Goal: Task Accomplishment & Management: Complete application form

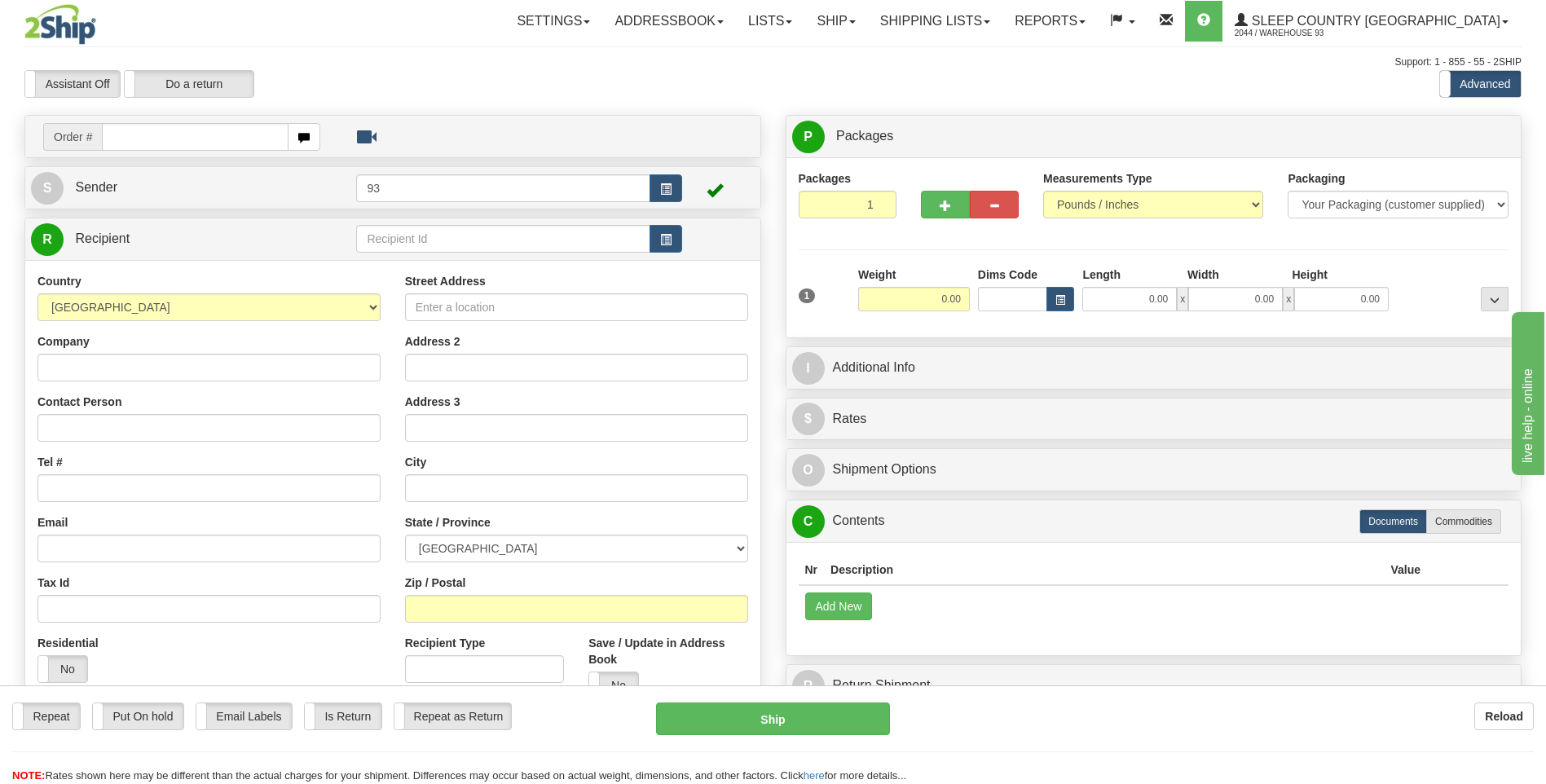
click at [208, 141] on input "text" at bounding box center [194, 137] width 186 height 28
type input "9000I021510"
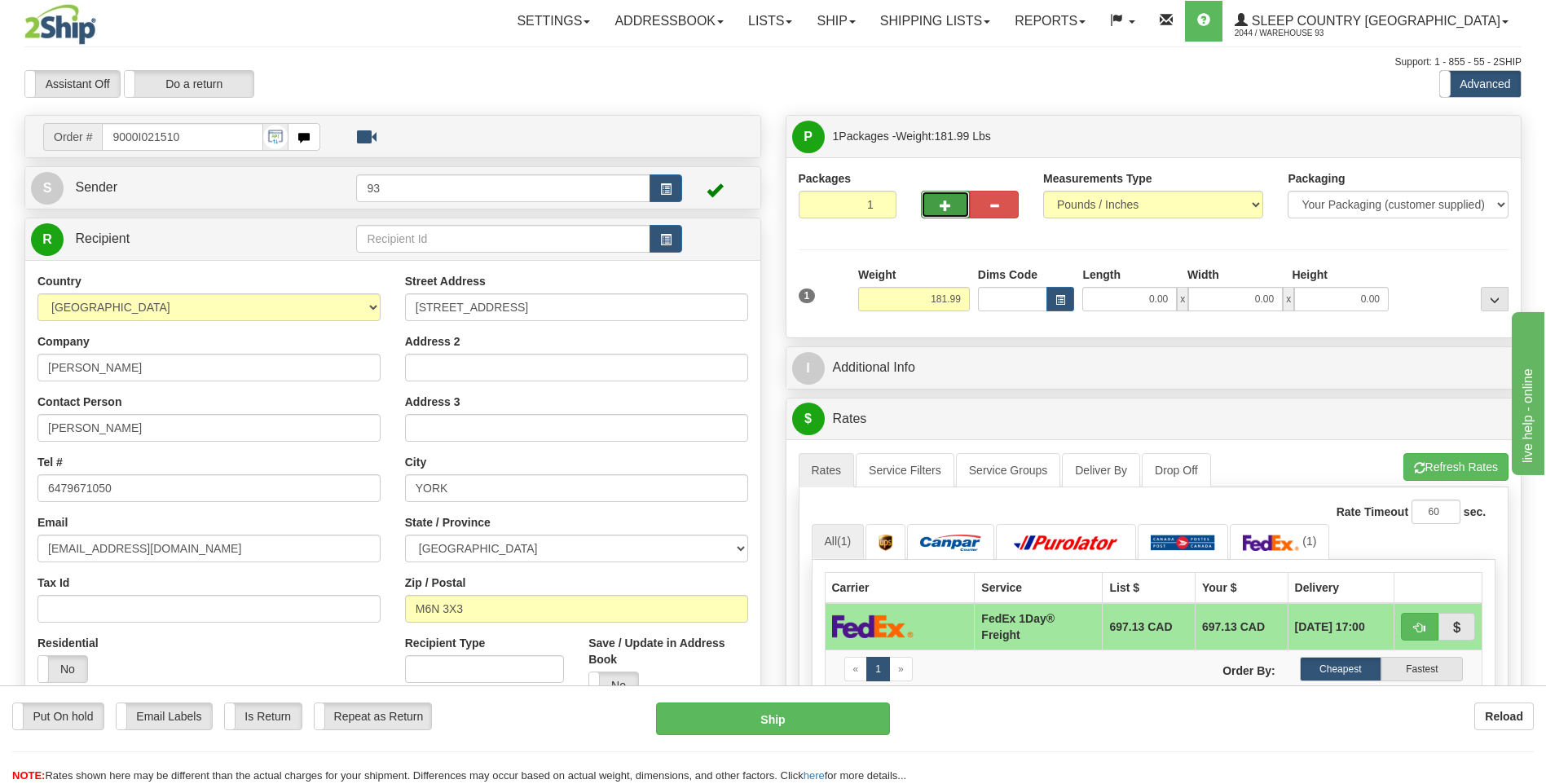
click at [942, 210] on span "button" at bounding box center [945, 206] width 11 height 11
click at [0, 0] on div at bounding box center [0, 0] width 0 height 0
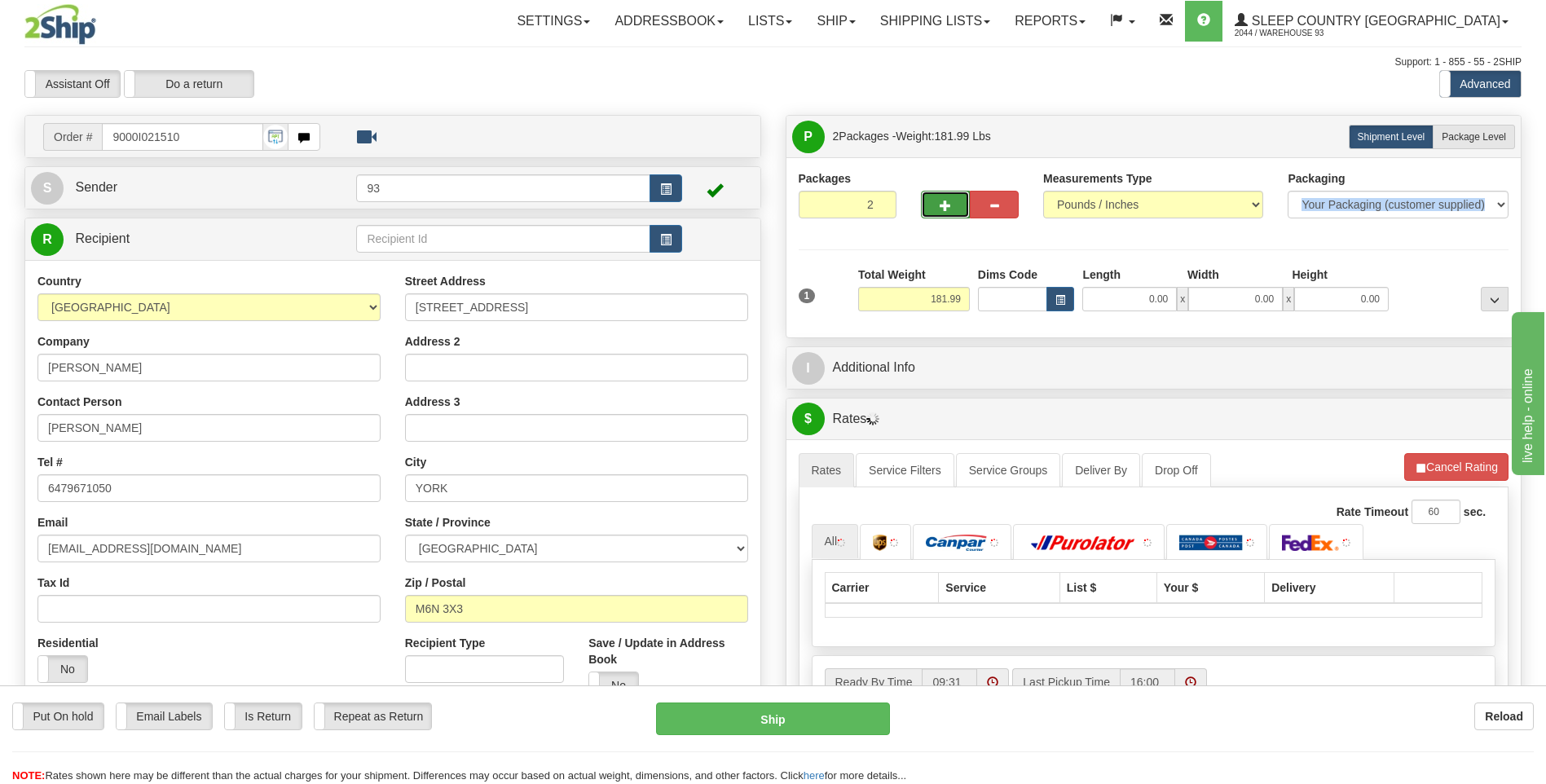
click at [942, 210] on span "button" at bounding box center [945, 206] width 11 height 11
type input "4"
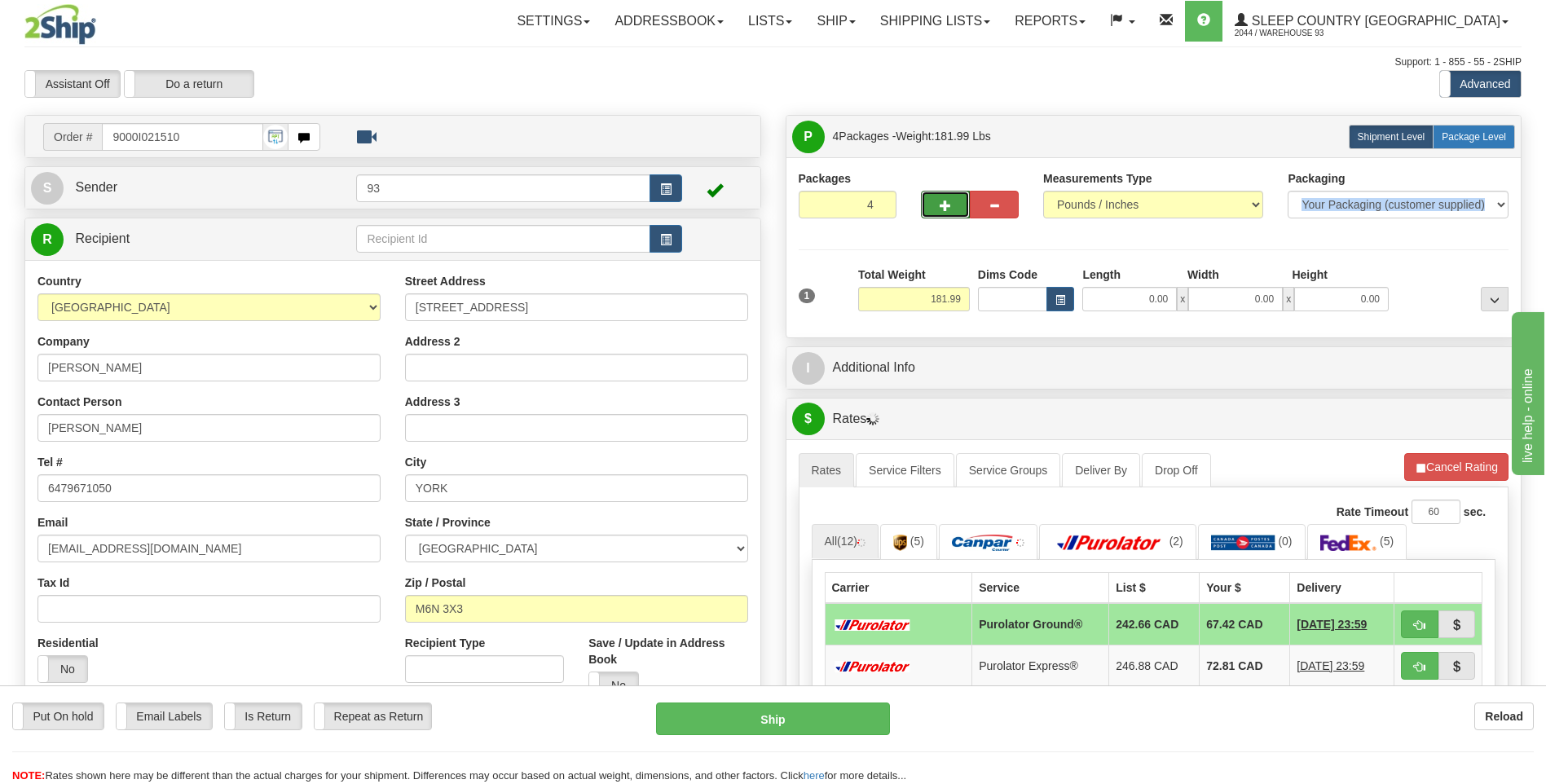
click at [1456, 124] on label "Package Level Pack.." at bounding box center [1473, 136] width 83 height 25
radio input "true"
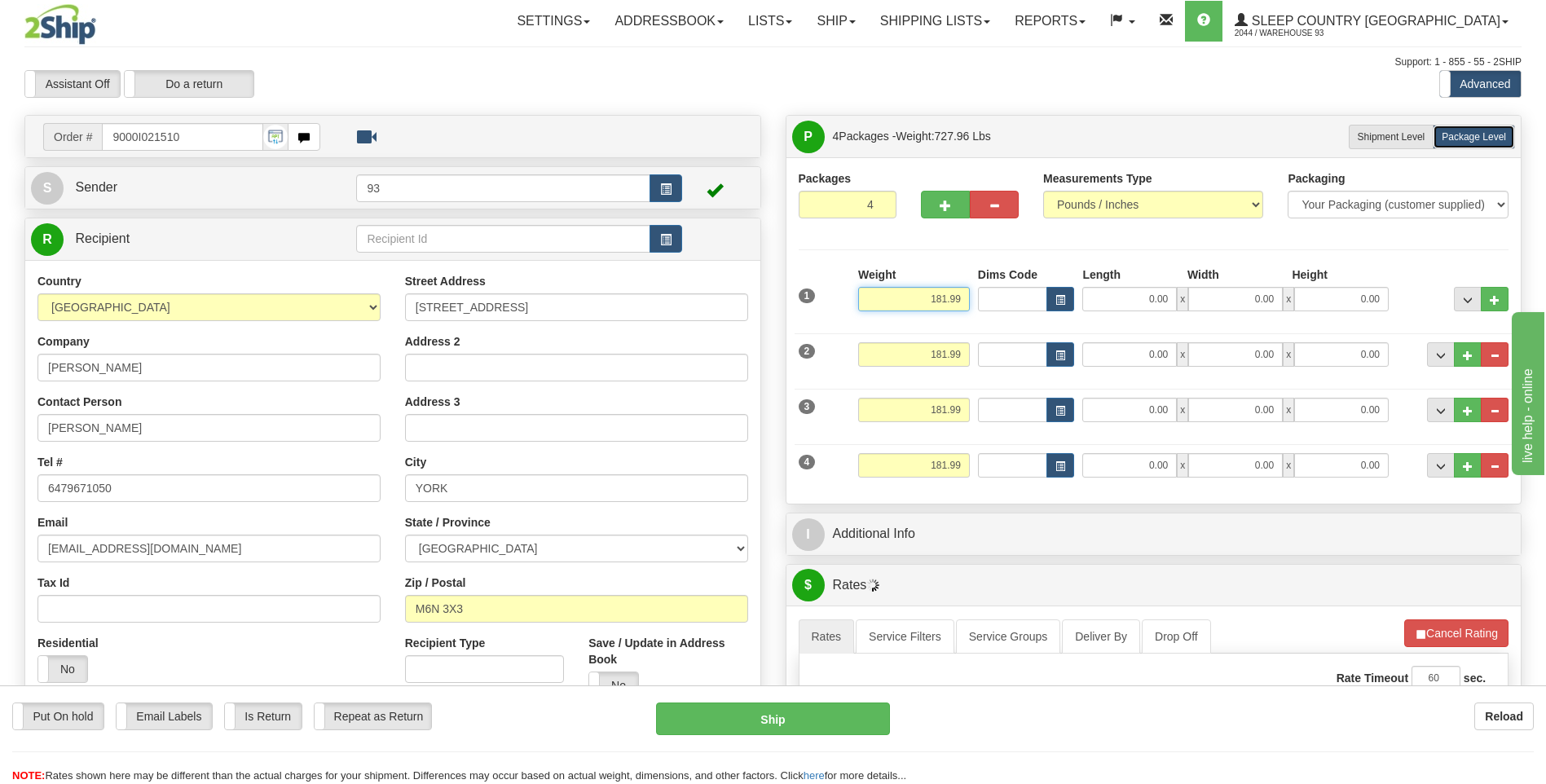
click at [961, 299] on input "181.99" at bounding box center [914, 299] width 111 height 25
type input "1"
type input "41.00"
click at [1140, 301] on input "0.00" at bounding box center [1129, 299] width 94 height 25
type input "40.00"
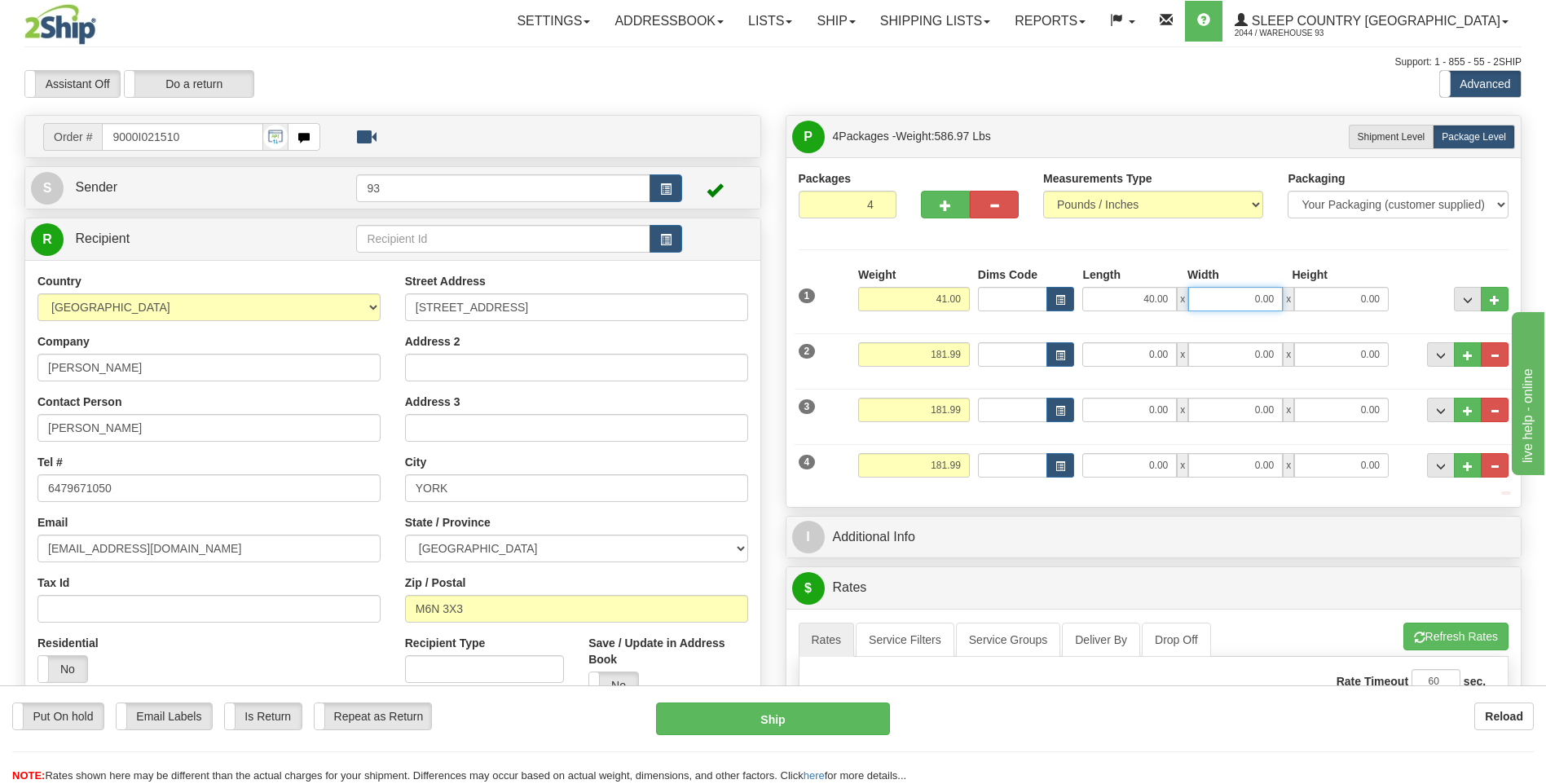
click at [1245, 301] on input "0.00" at bounding box center [1235, 299] width 94 height 25
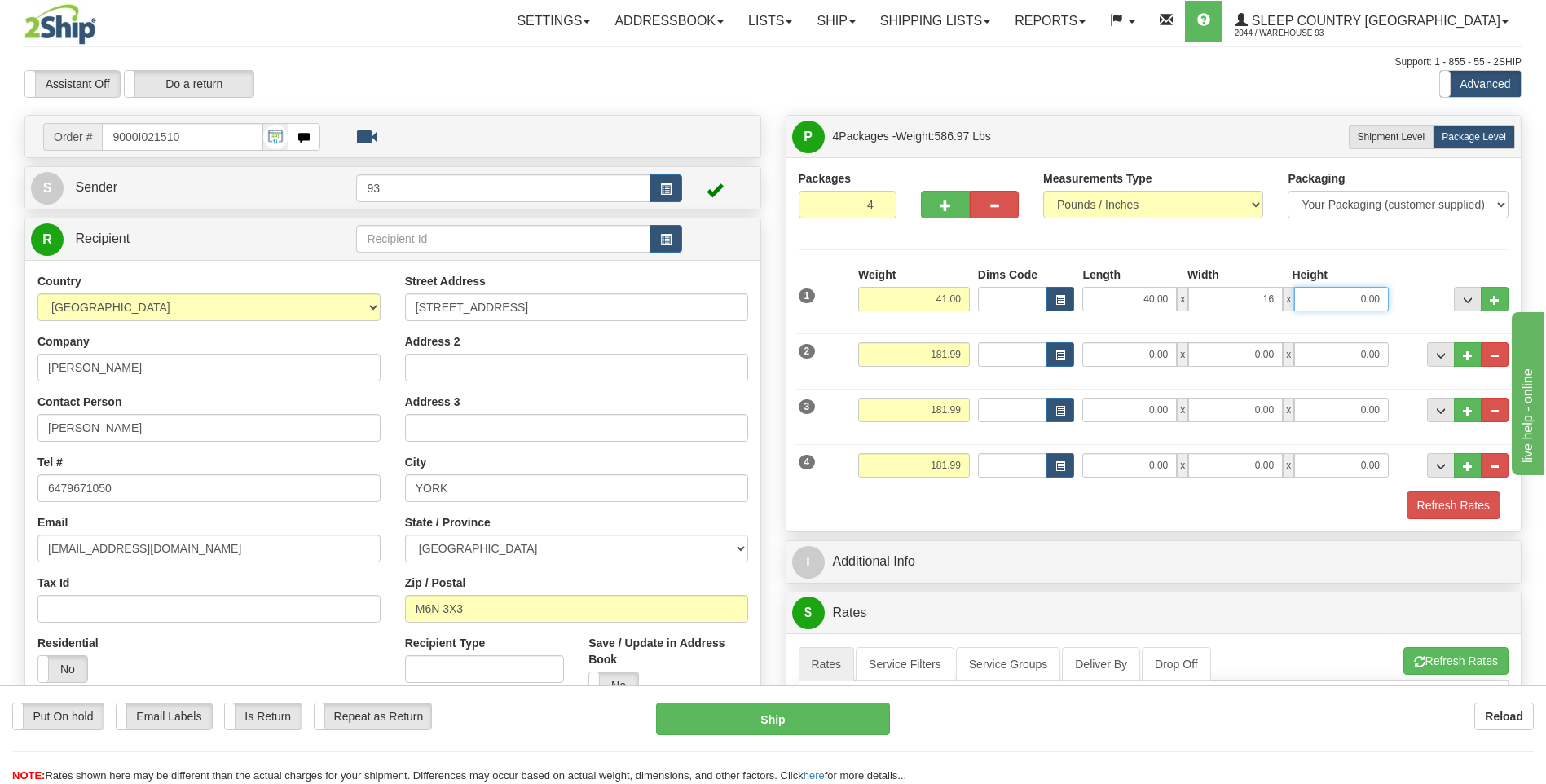
type input "16.00"
click at [1313, 288] on input "0.00" at bounding box center [1341, 299] width 94 height 25
type input "16.00"
click at [964, 350] on input "181.99" at bounding box center [914, 354] width 111 height 25
type input "1"
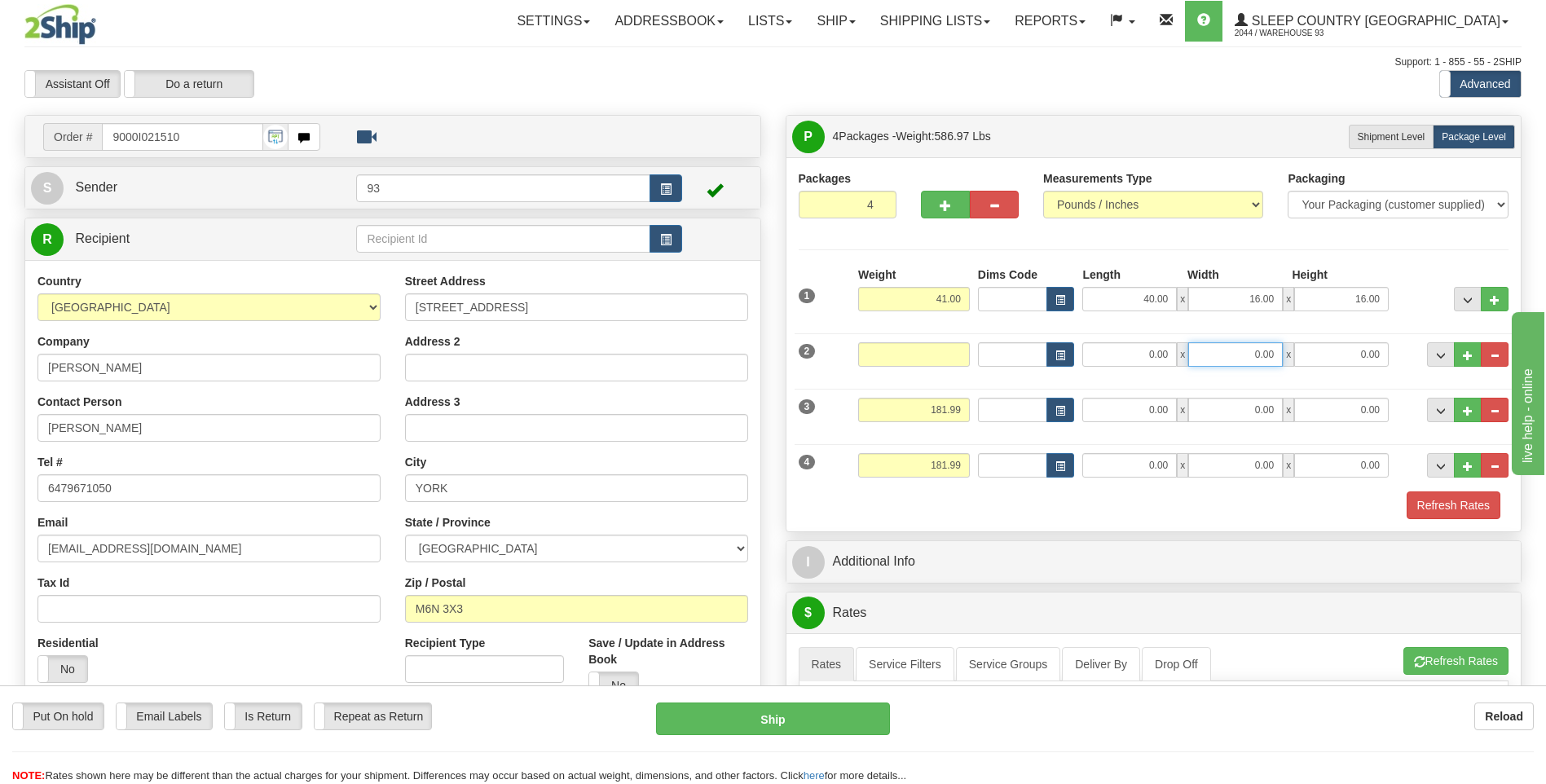
click at [1246, 355] on input "0.00" at bounding box center [1235, 354] width 94 height 25
type input "0.00"
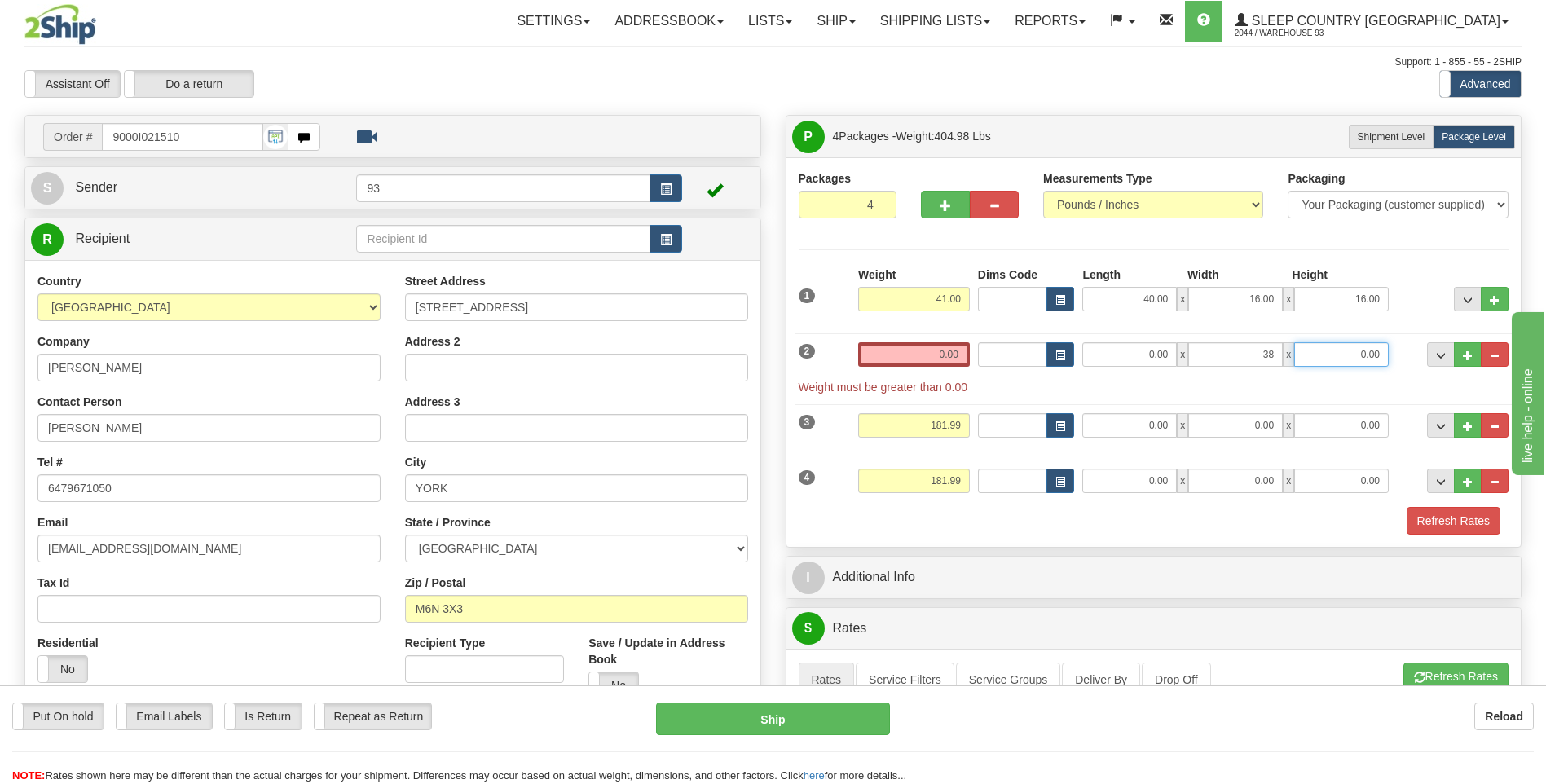
type input "38.00"
click at [1359, 356] on input "0.00" at bounding box center [1341, 354] width 94 height 25
type input "6.00"
click at [946, 357] on input "0.00" at bounding box center [914, 354] width 111 height 25
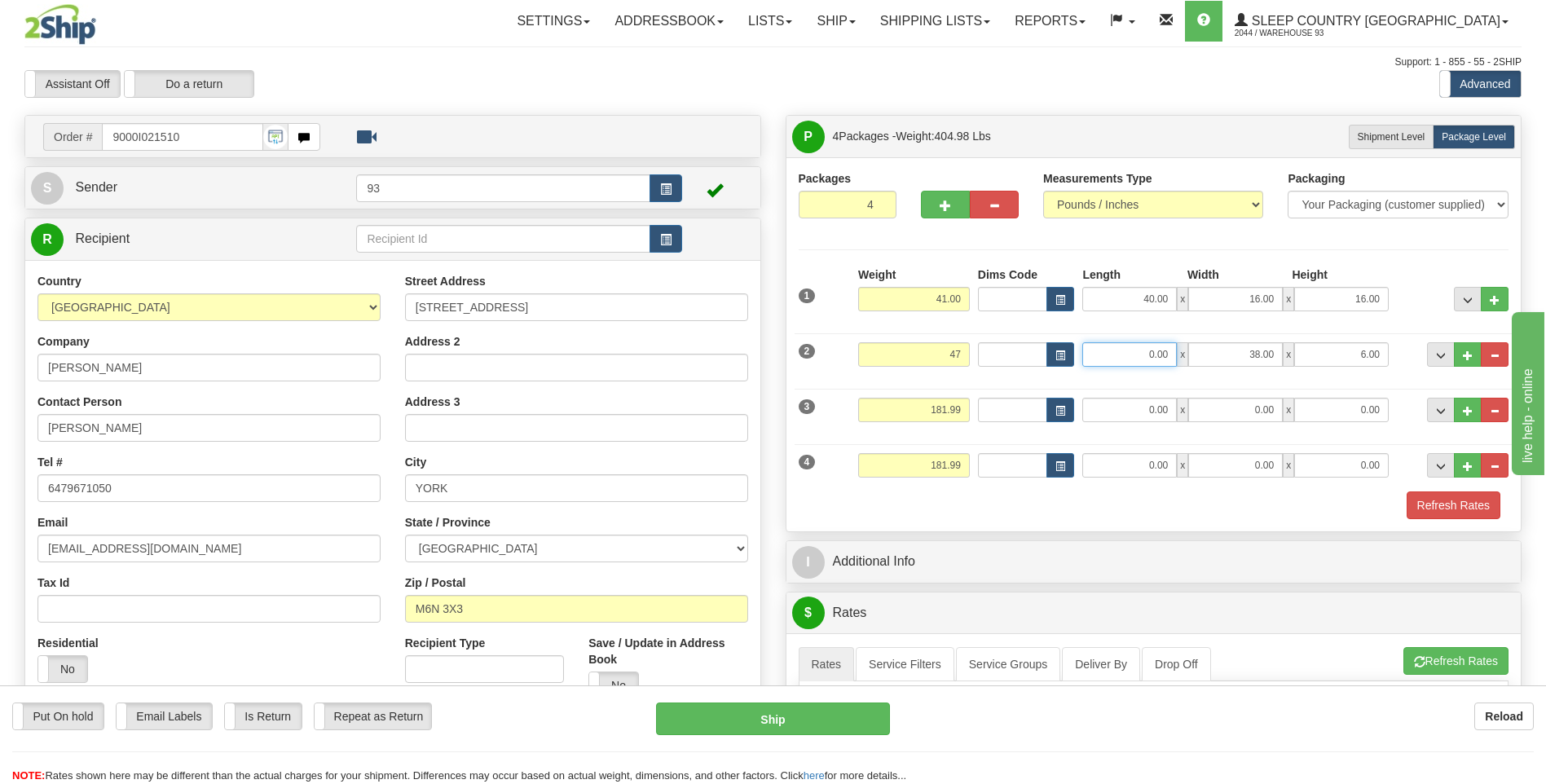
click at [1140, 351] on input "0.00" at bounding box center [1129, 354] width 94 height 25
type input "47.00"
type input "56.00"
click at [1160, 408] on input "0.00" at bounding box center [1129, 409] width 94 height 25
type input "0.00"
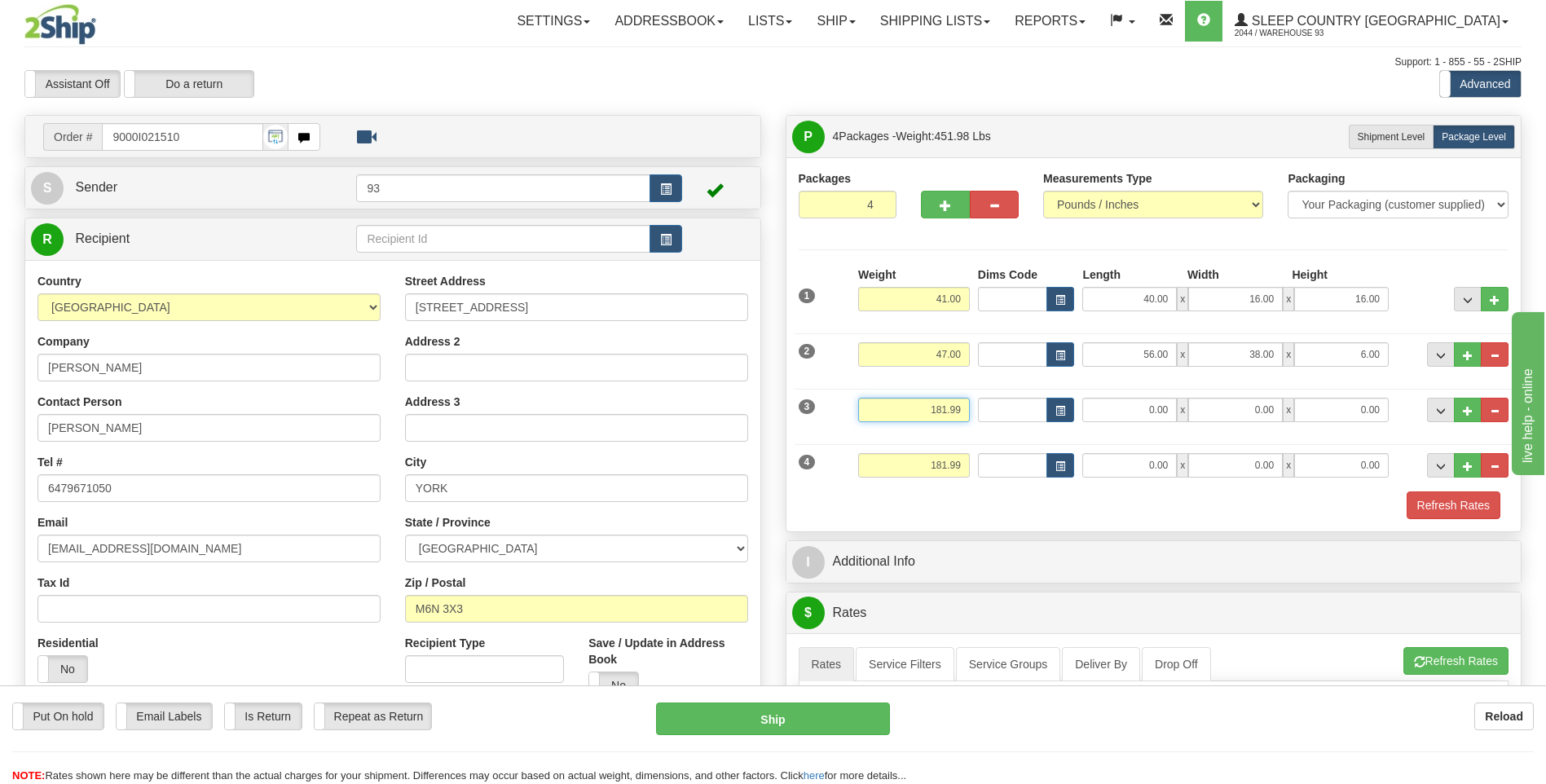
click at [965, 411] on input "181.99" at bounding box center [914, 409] width 111 height 25
type input "1"
type input "37.00"
click at [1155, 405] on input "0.00" at bounding box center [1129, 409] width 94 height 25
type input "55.00"
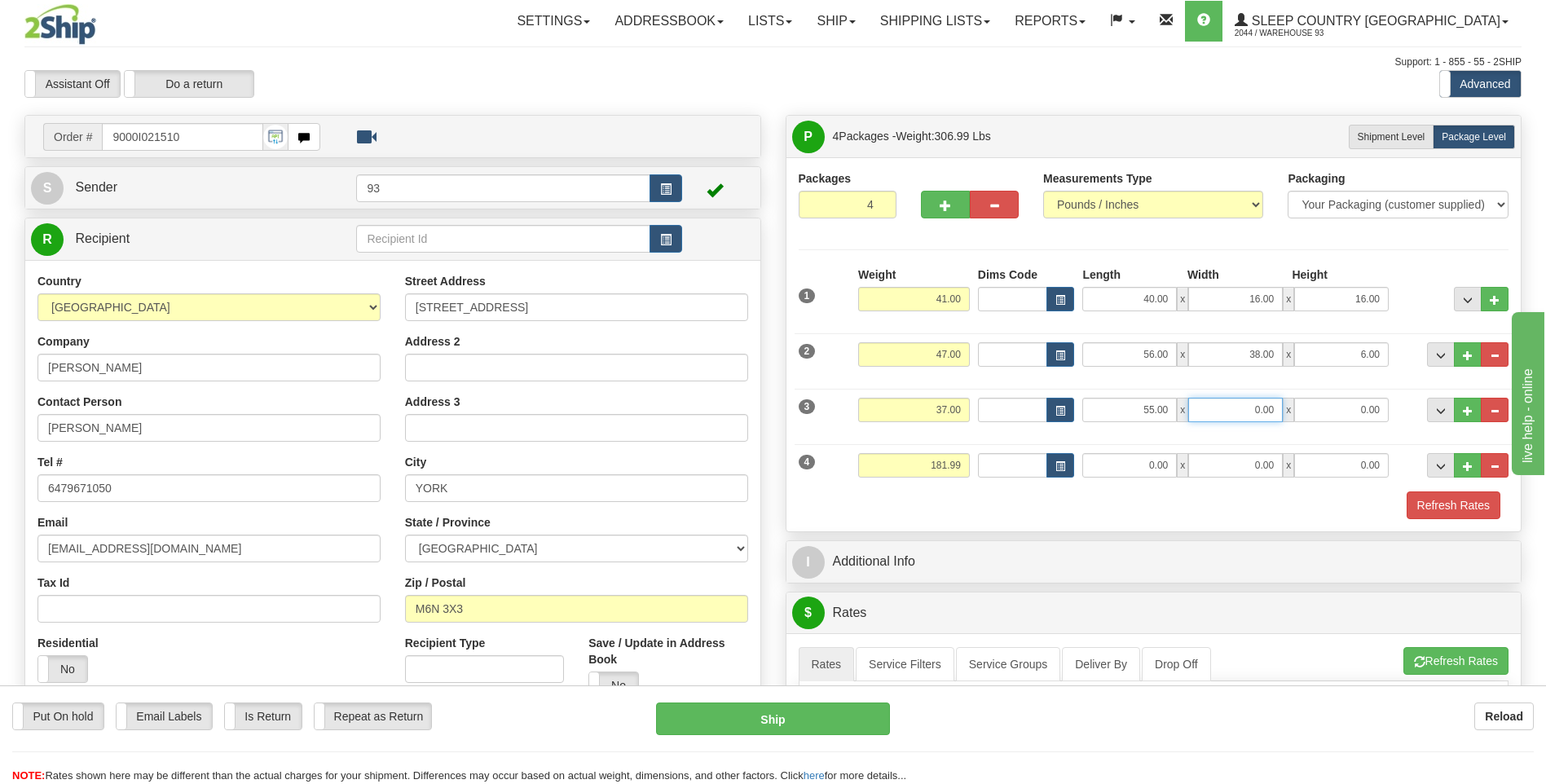
click at [1261, 406] on input "0.00" at bounding box center [1235, 409] width 94 height 25
type input "21.00"
click at [1314, 409] on input "0.00" at bounding box center [1341, 409] width 94 height 25
type input "10.00"
click at [974, 459] on div "Dims Code" at bounding box center [1027, 465] width 105 height 25
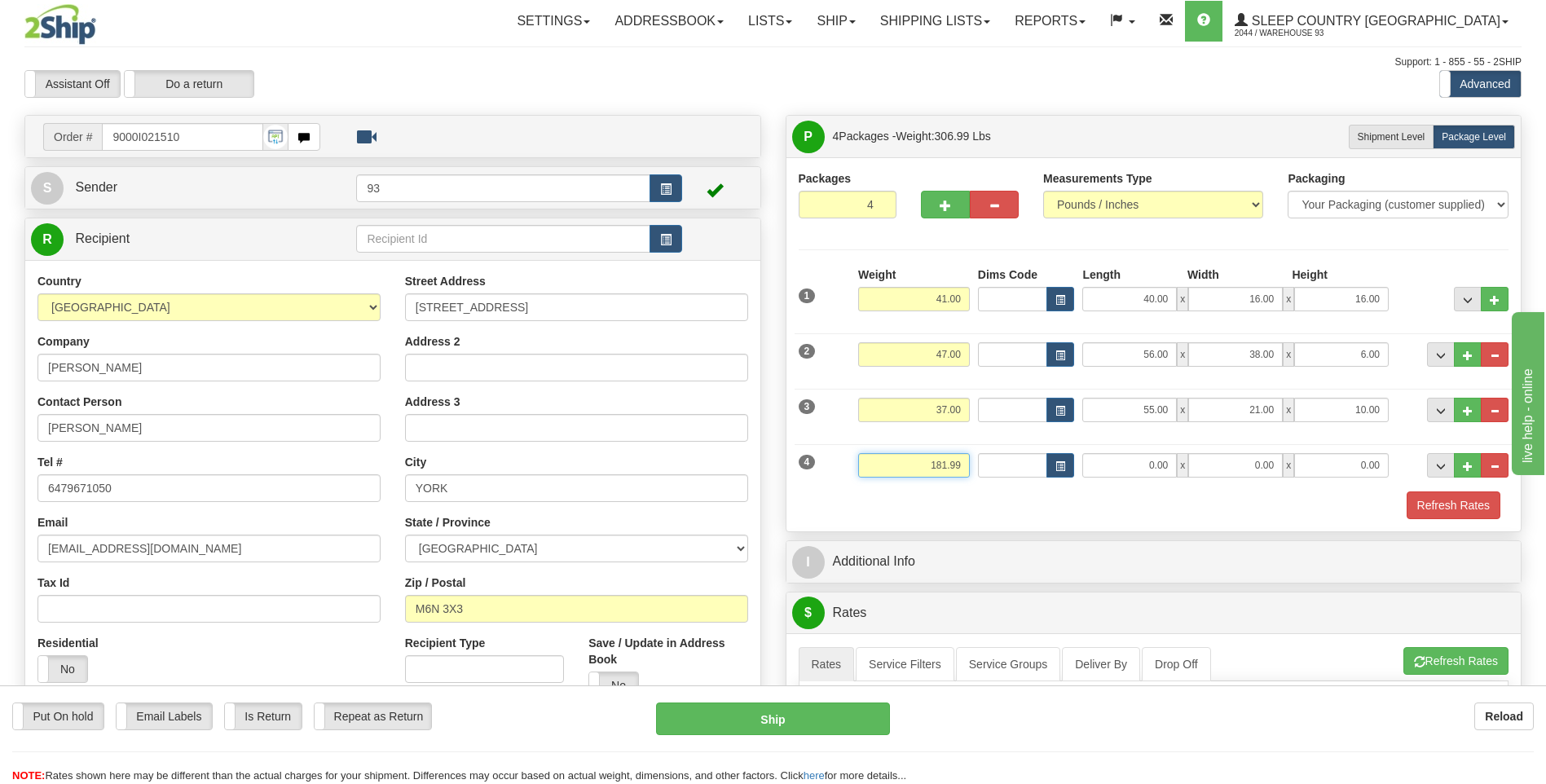
click at [967, 463] on input "181.99" at bounding box center [914, 465] width 111 height 25
type input "1"
type input "47.00"
click at [1156, 471] on input "0.00" at bounding box center [1129, 465] width 94 height 25
type input "75.00"
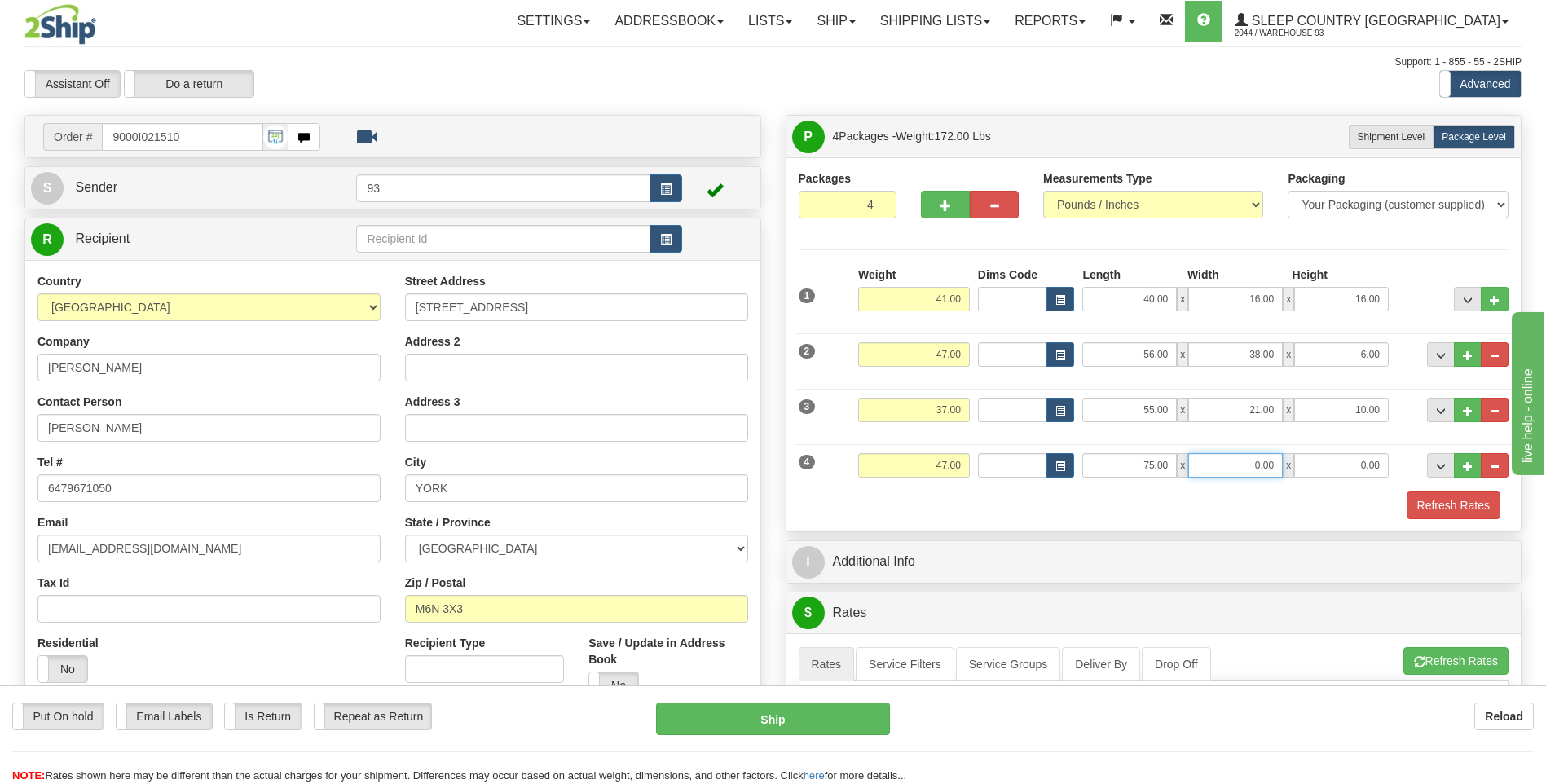
click at [1252, 468] on input "0.00" at bounding box center [1235, 465] width 94 height 25
type input "10.00"
click at [1334, 475] on input "0.00" at bounding box center [1341, 465] width 94 height 25
type input "10.00"
click at [1460, 510] on button "Refresh Rates" at bounding box center [1454, 505] width 93 height 28
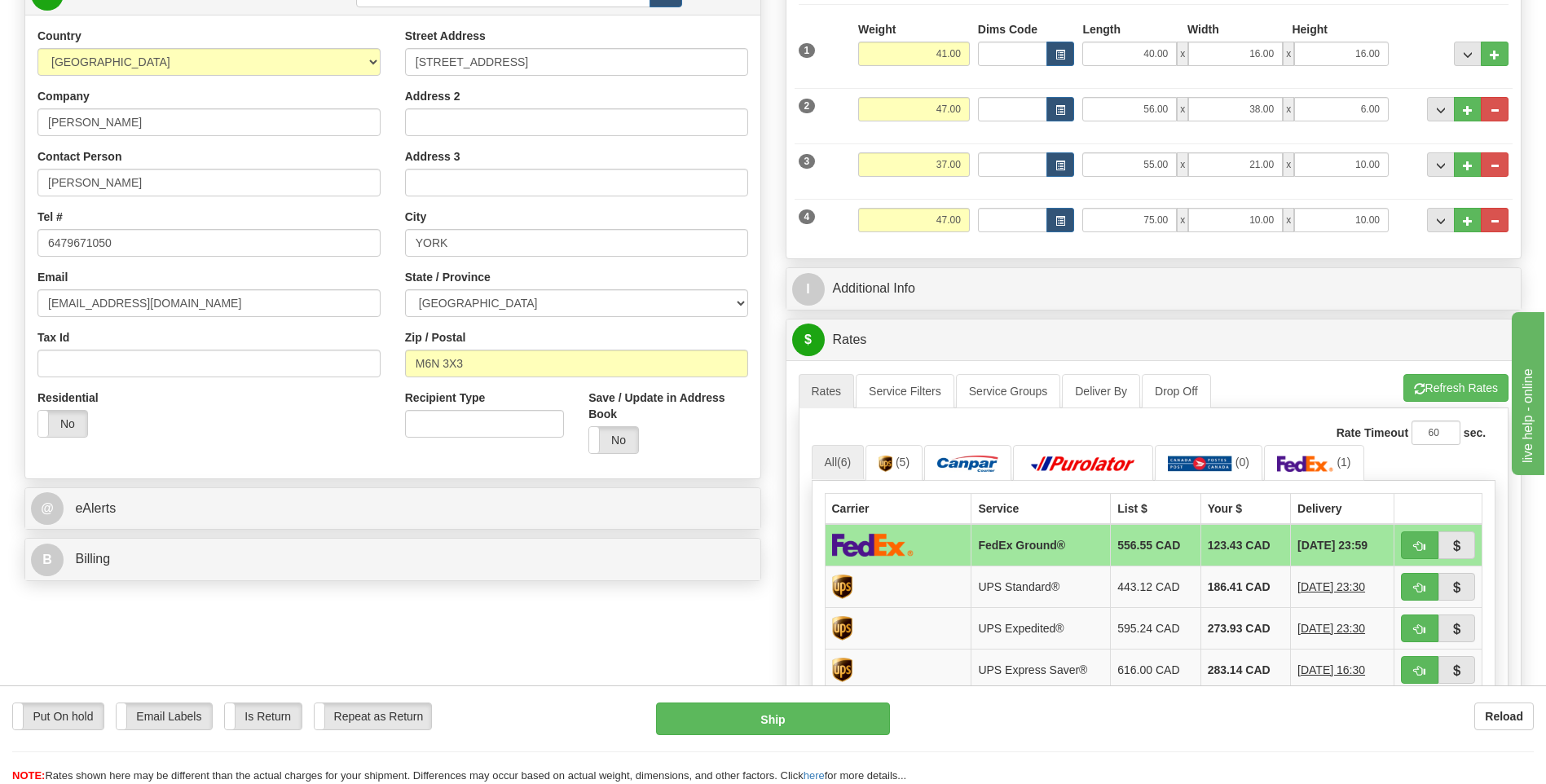
scroll to position [244, 0]
click at [1155, 222] on input "75.00" at bounding box center [1129, 221] width 94 height 25
type input "74.00"
click at [1425, 382] on div "A change has been made which could impact your rate estimate. To ensure the est…" at bounding box center [1153, 641] width 735 height 560
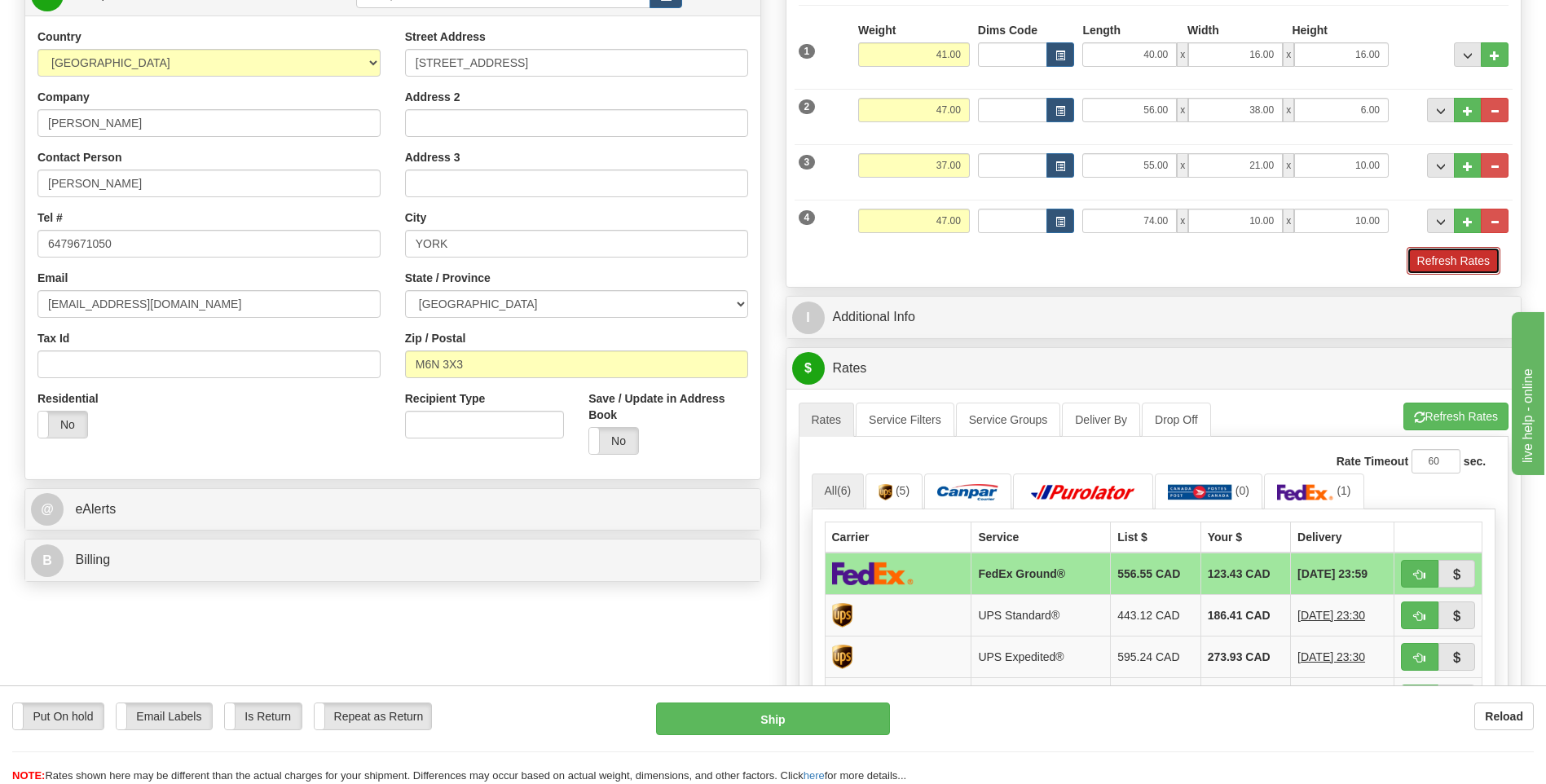
click at [1416, 256] on button "Refresh Rates" at bounding box center [1454, 260] width 93 height 28
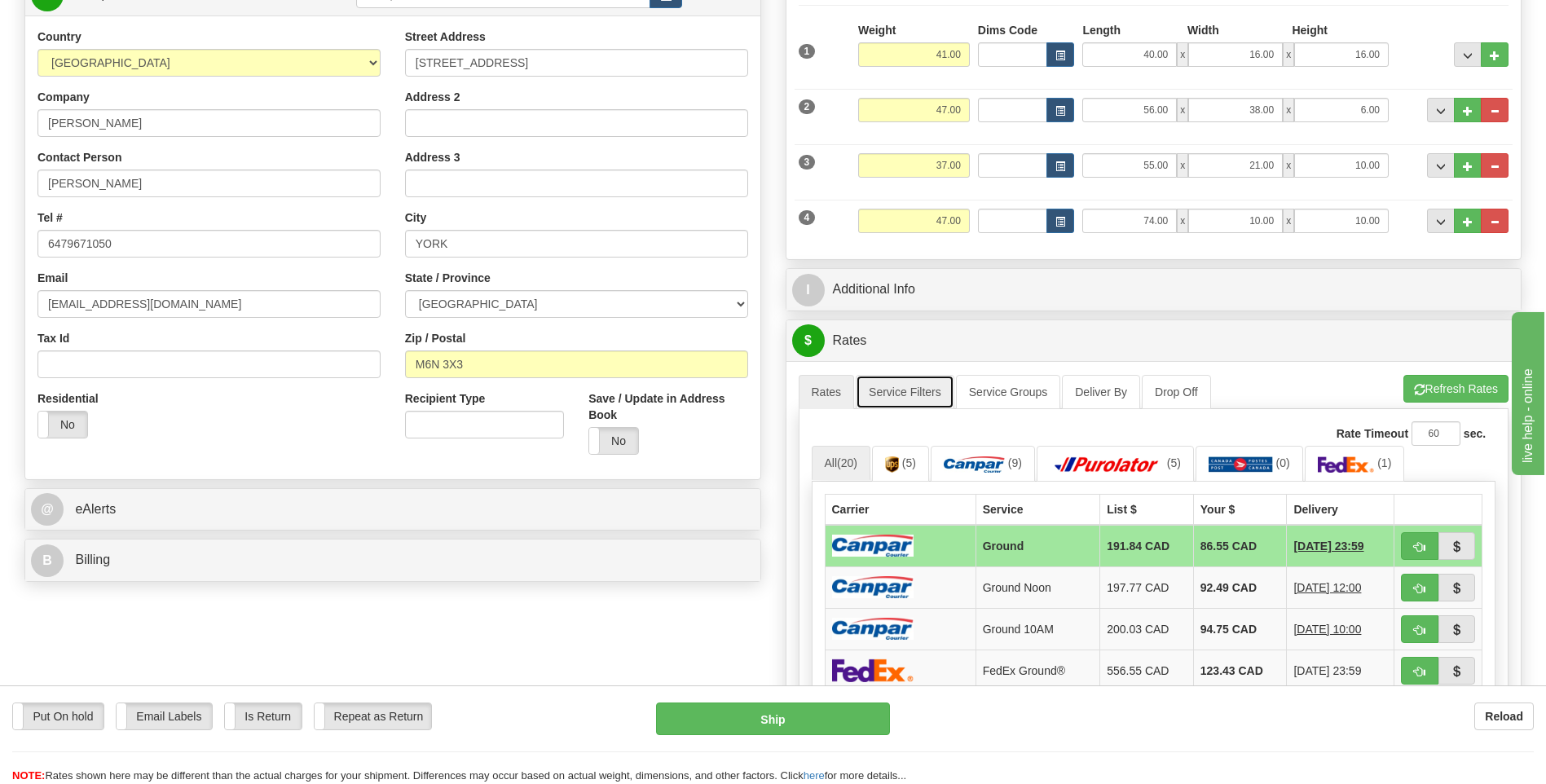
click at [901, 382] on link "Service Filters" at bounding box center [905, 392] width 98 height 34
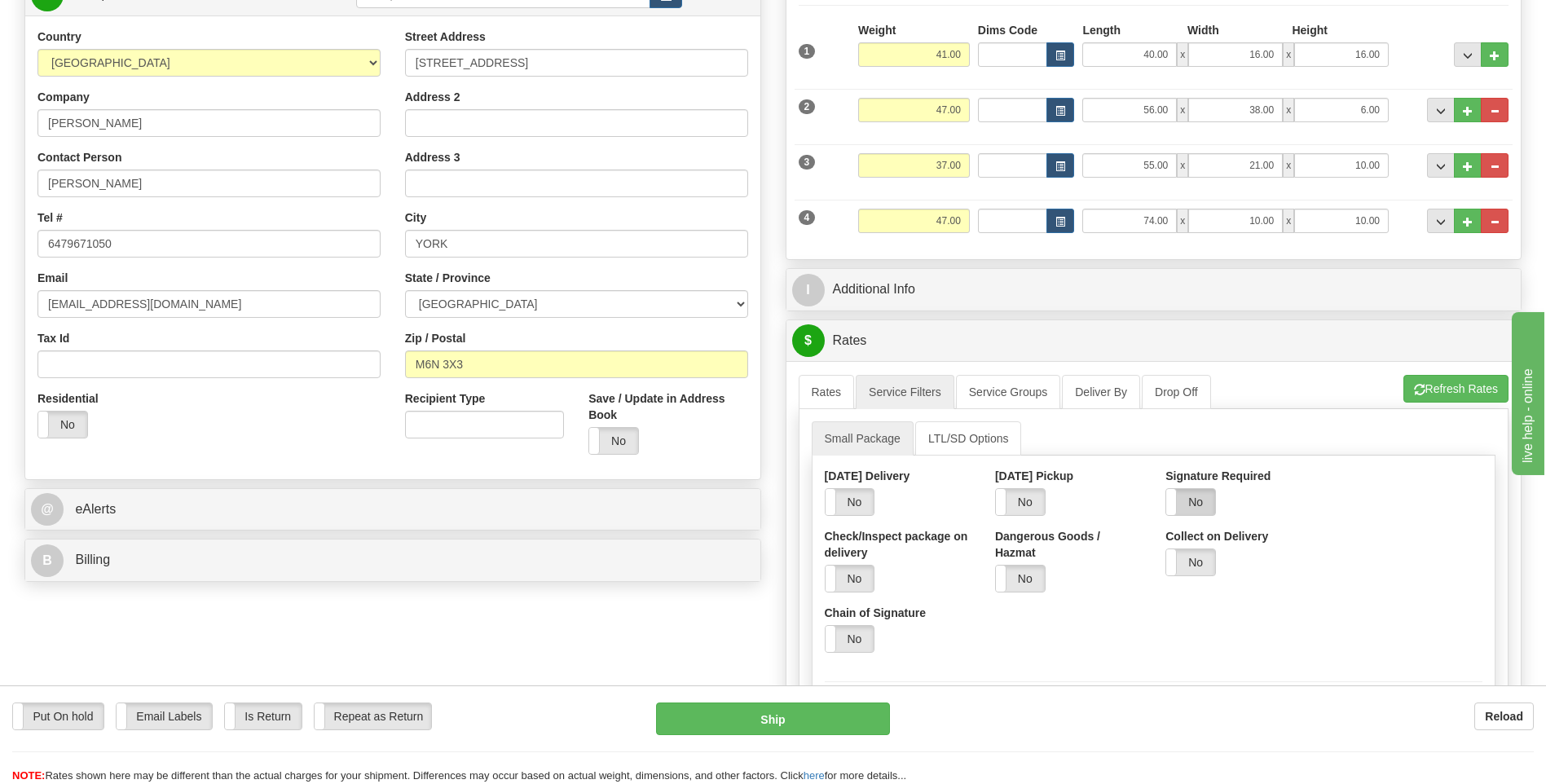
click at [1205, 501] on label "No" at bounding box center [1190, 502] width 49 height 26
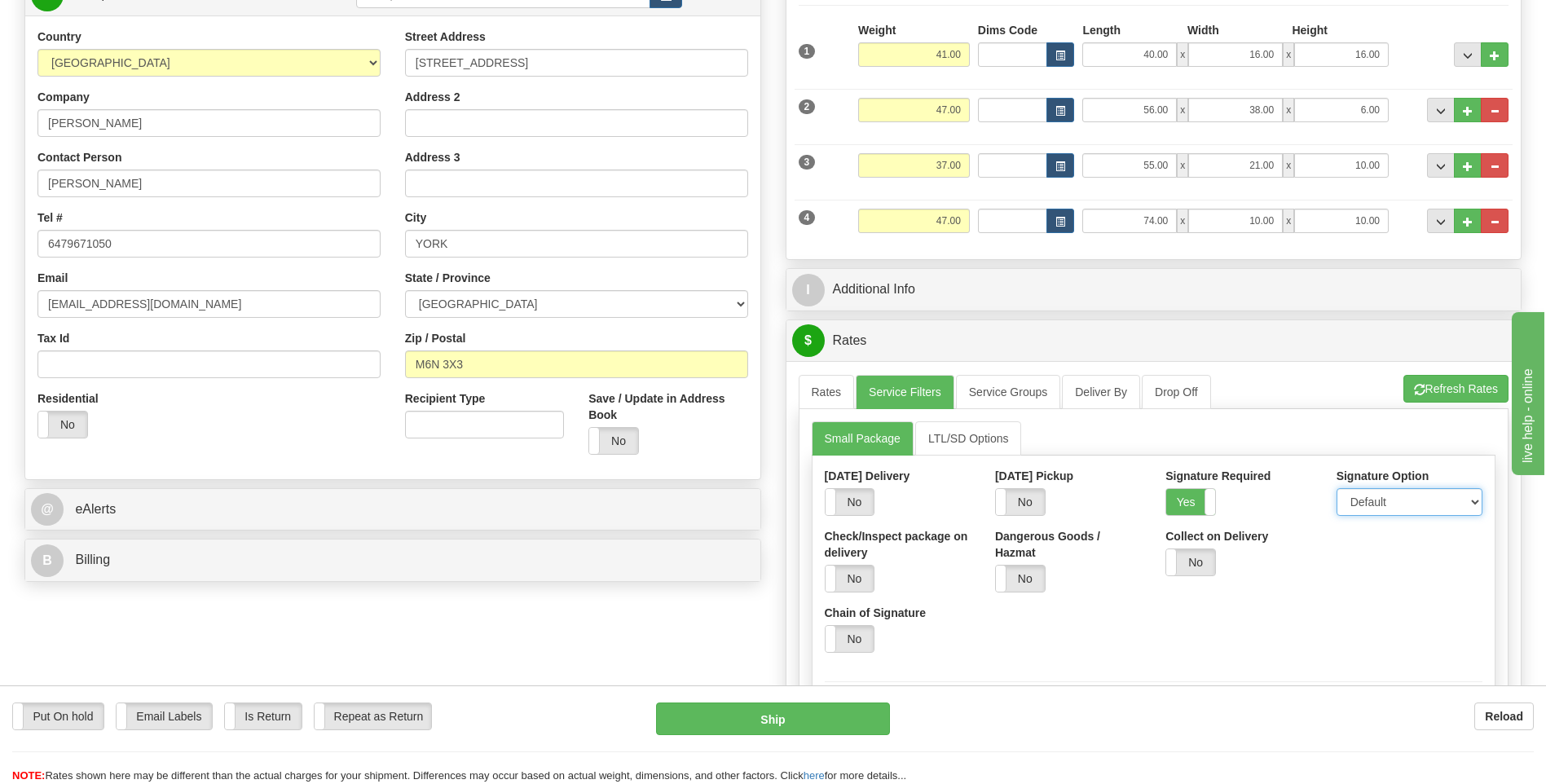
click at [1390, 502] on select "Default Adult Direct Indirect No Signature Required" at bounding box center [1409, 502] width 146 height 28
select select "1"
click at [1336, 488] on select "Default Adult Direct Indirect No Signature Required" at bounding box center [1409, 502] width 146 height 28
click at [814, 396] on link "Rates" at bounding box center [826, 392] width 57 height 34
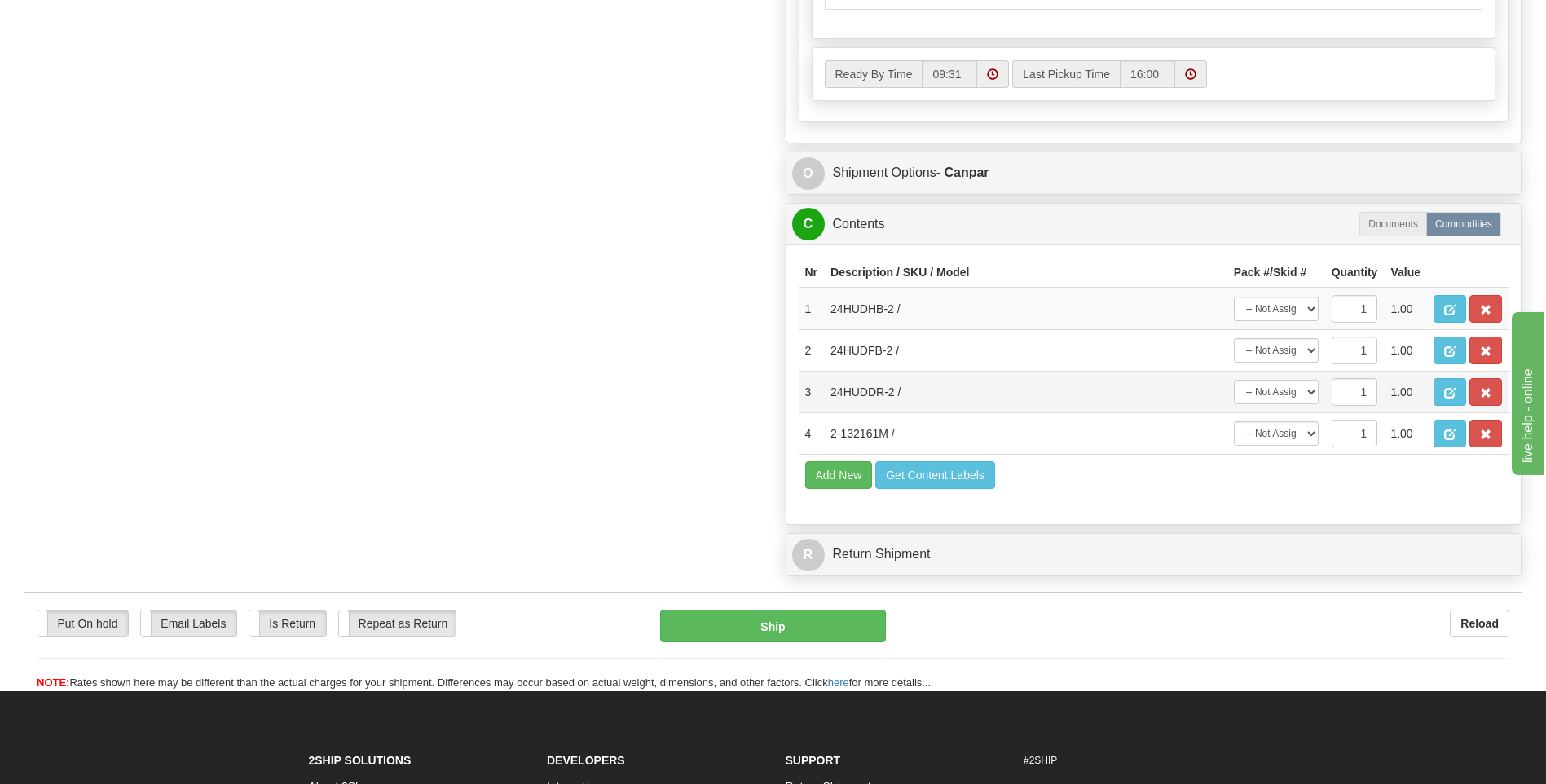
scroll to position [978, 0]
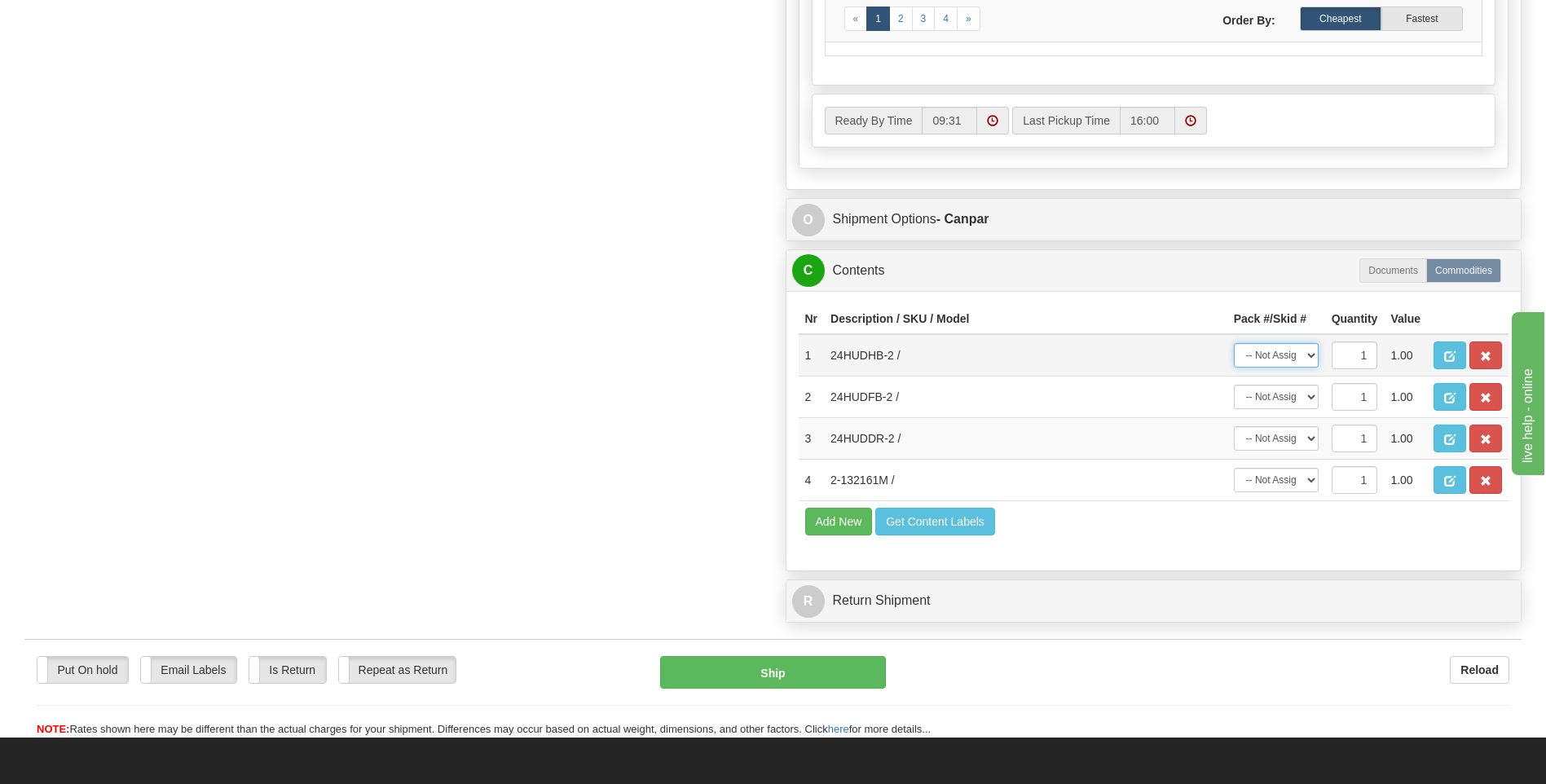
click at [1297, 357] on select "-- Not Assigned -- Package 1 Package 2 Package 3 Package 4" at bounding box center [1276, 355] width 85 height 25
select select "3"
click at [1234, 343] on select "-- Not Assigned -- Package 1 Package 2 Package 3 Package 4" at bounding box center [1276, 355] width 85 height 25
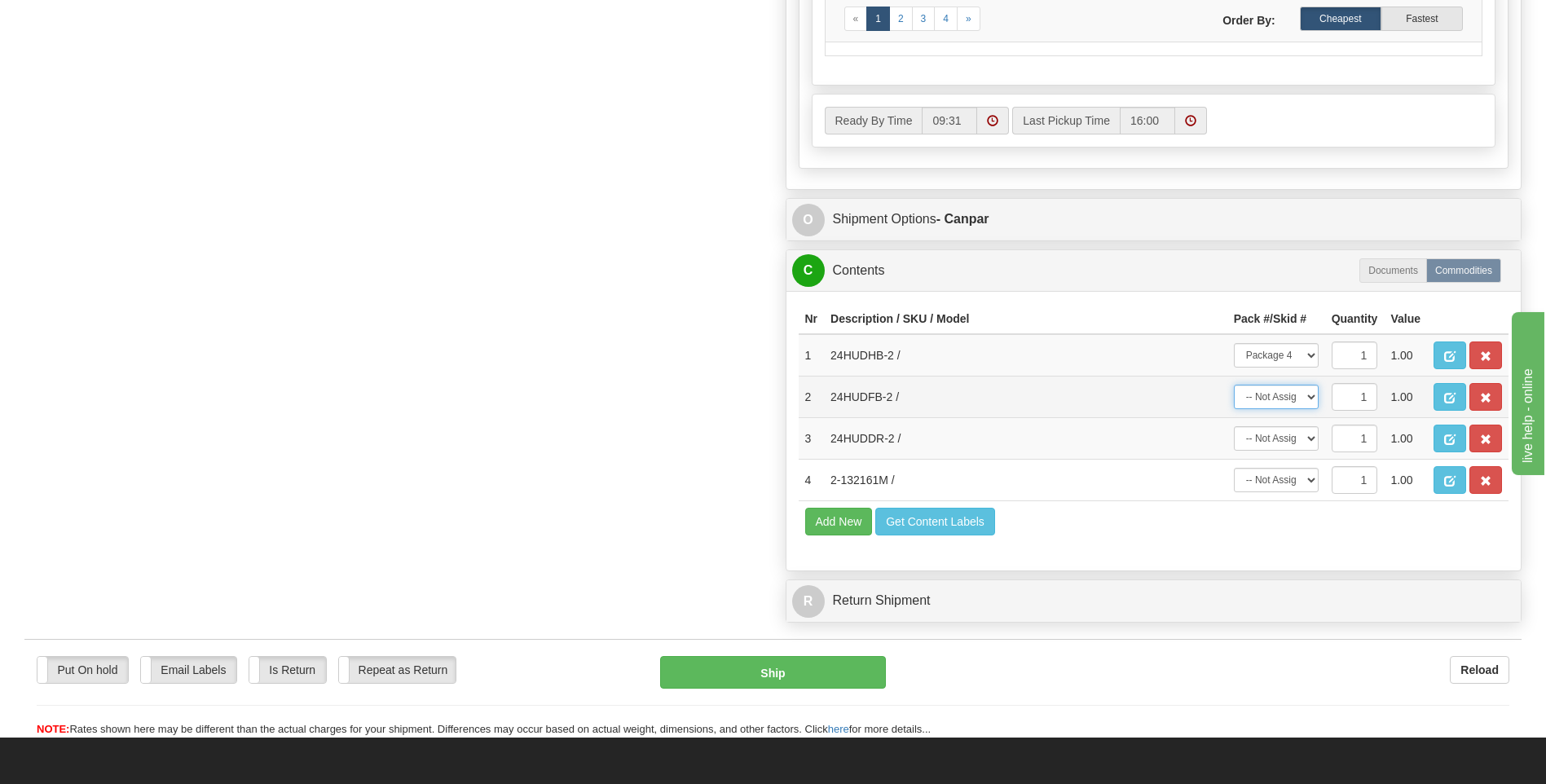
click at [1305, 398] on select "-- Not Assigned -- Package 1 Package 2 Package 3 Package 4" at bounding box center [1276, 396] width 85 height 25
select select "1"
click at [1234, 385] on select "-- Not Assigned -- Package 1 Package 2 Package 3 Package 4" at bounding box center [1276, 396] width 85 height 25
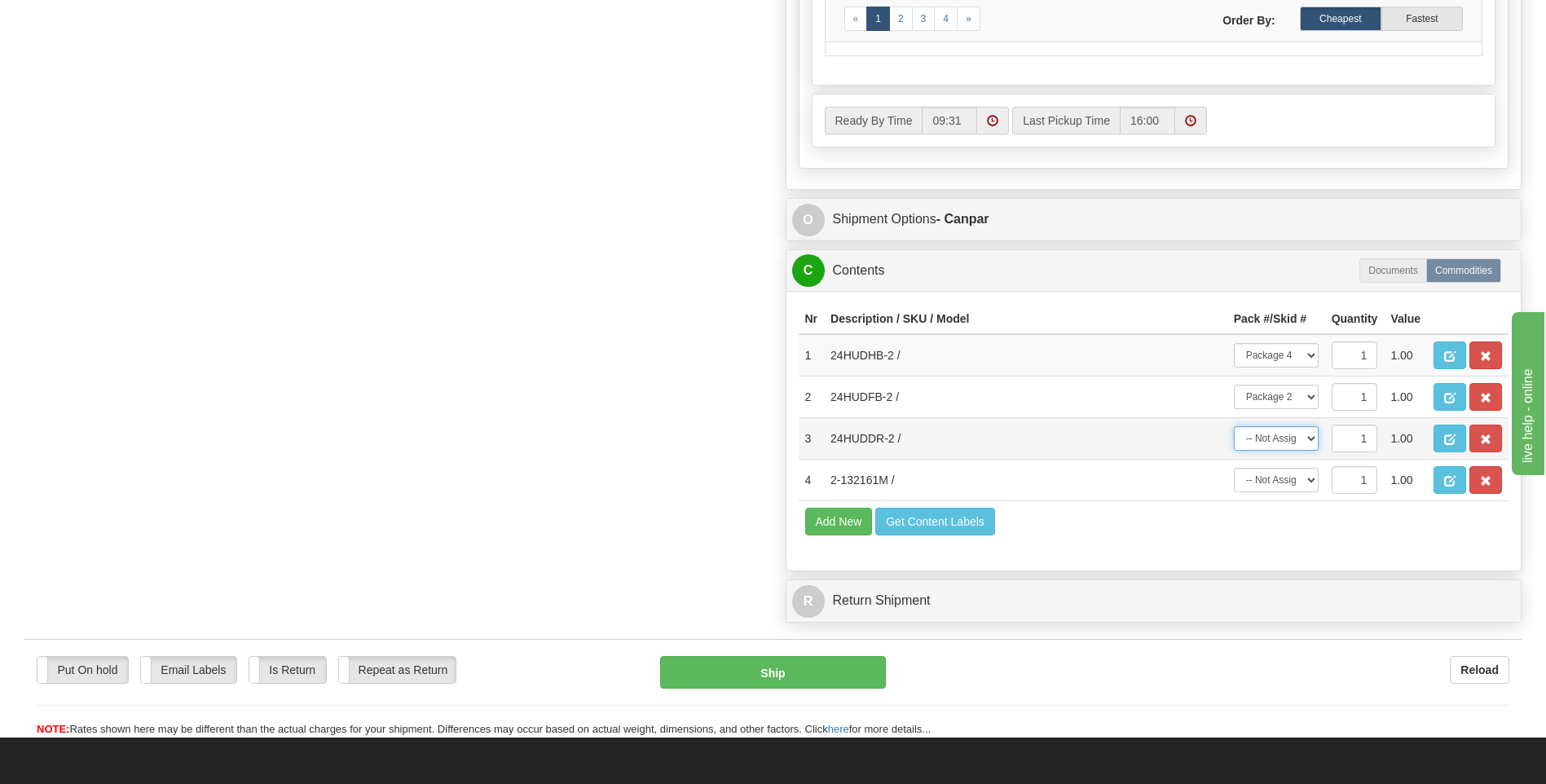
click at [1291, 436] on select "-- Not Assigned -- Package 1 Package 2 Package 3 Package 4" at bounding box center [1276, 438] width 85 height 25
select select "2"
click at [1234, 426] on select "-- Not Assigned -- Package 1 Package 2 Package 3 Package 4" at bounding box center [1276, 438] width 85 height 25
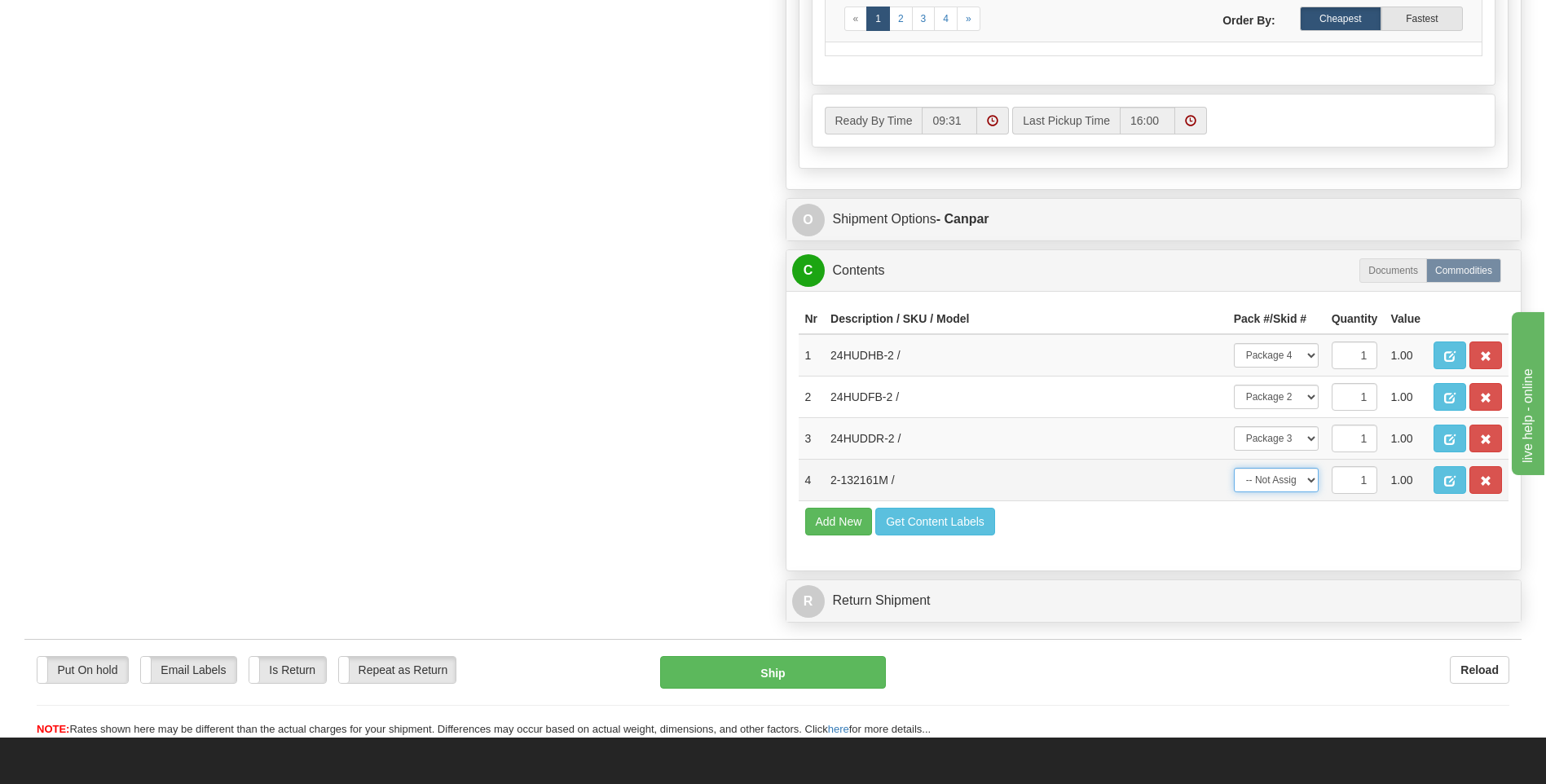
click at [1277, 477] on select "-- Not Assigned -- Package 1 Package 2 Package 3 Package 4" at bounding box center [1276, 480] width 85 height 25
select select "0"
click at [1234, 468] on select "-- Not Assigned -- Package 1 Package 2 Package 3 Package 4" at bounding box center [1276, 480] width 85 height 25
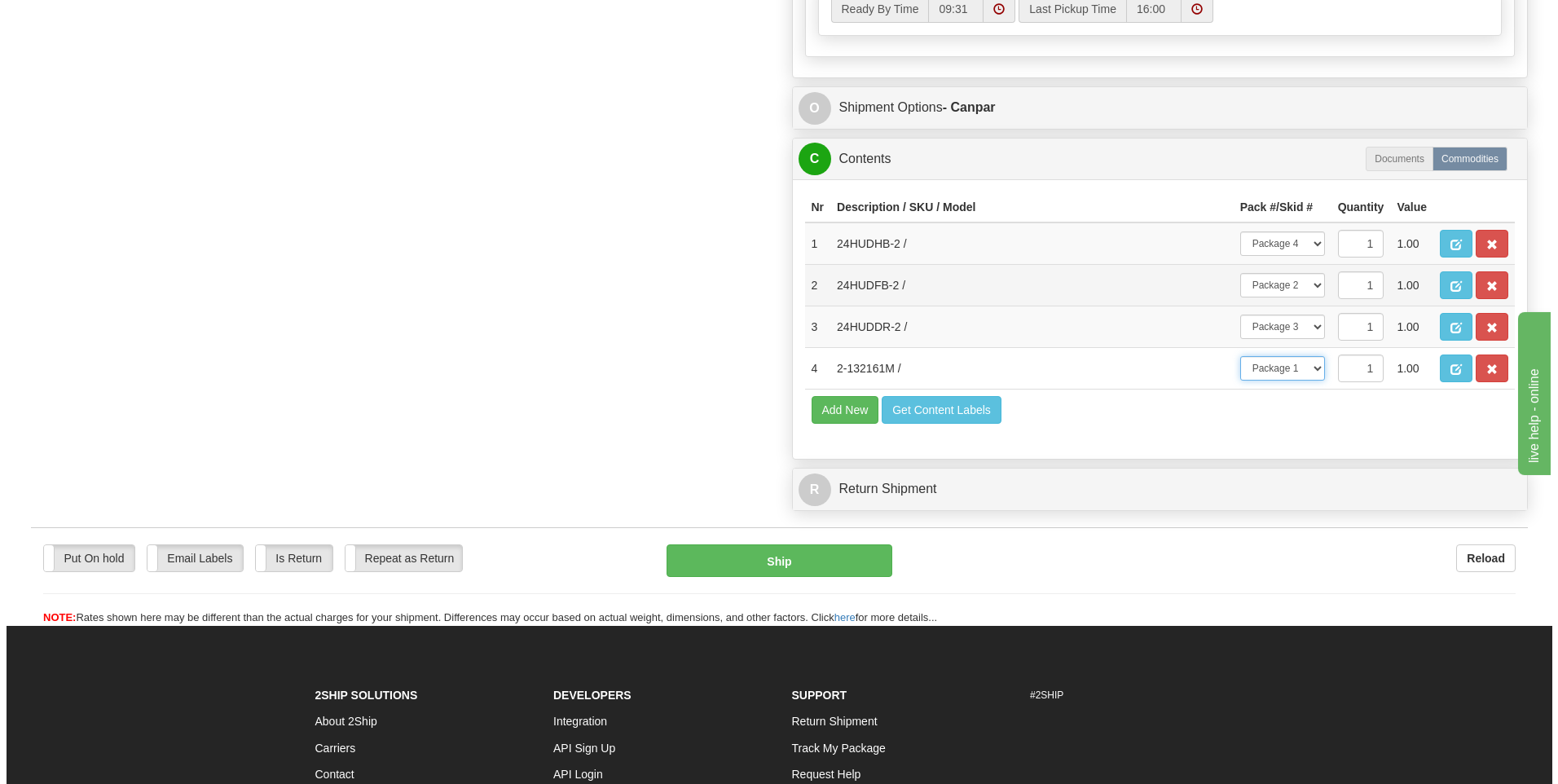
scroll to position [1106, 0]
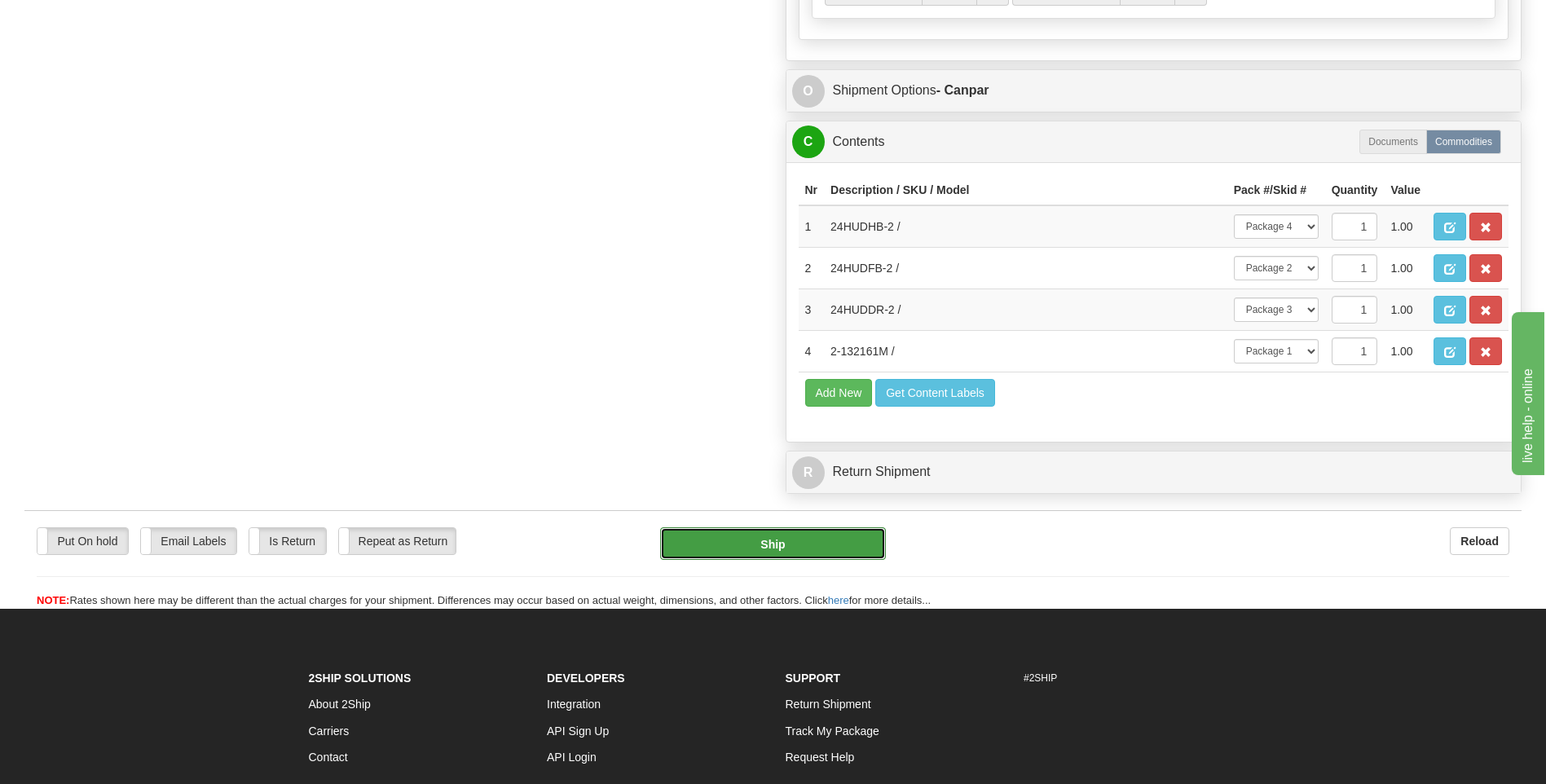
click at [809, 550] on button "Ship" at bounding box center [773, 543] width 225 height 33
type input "1"
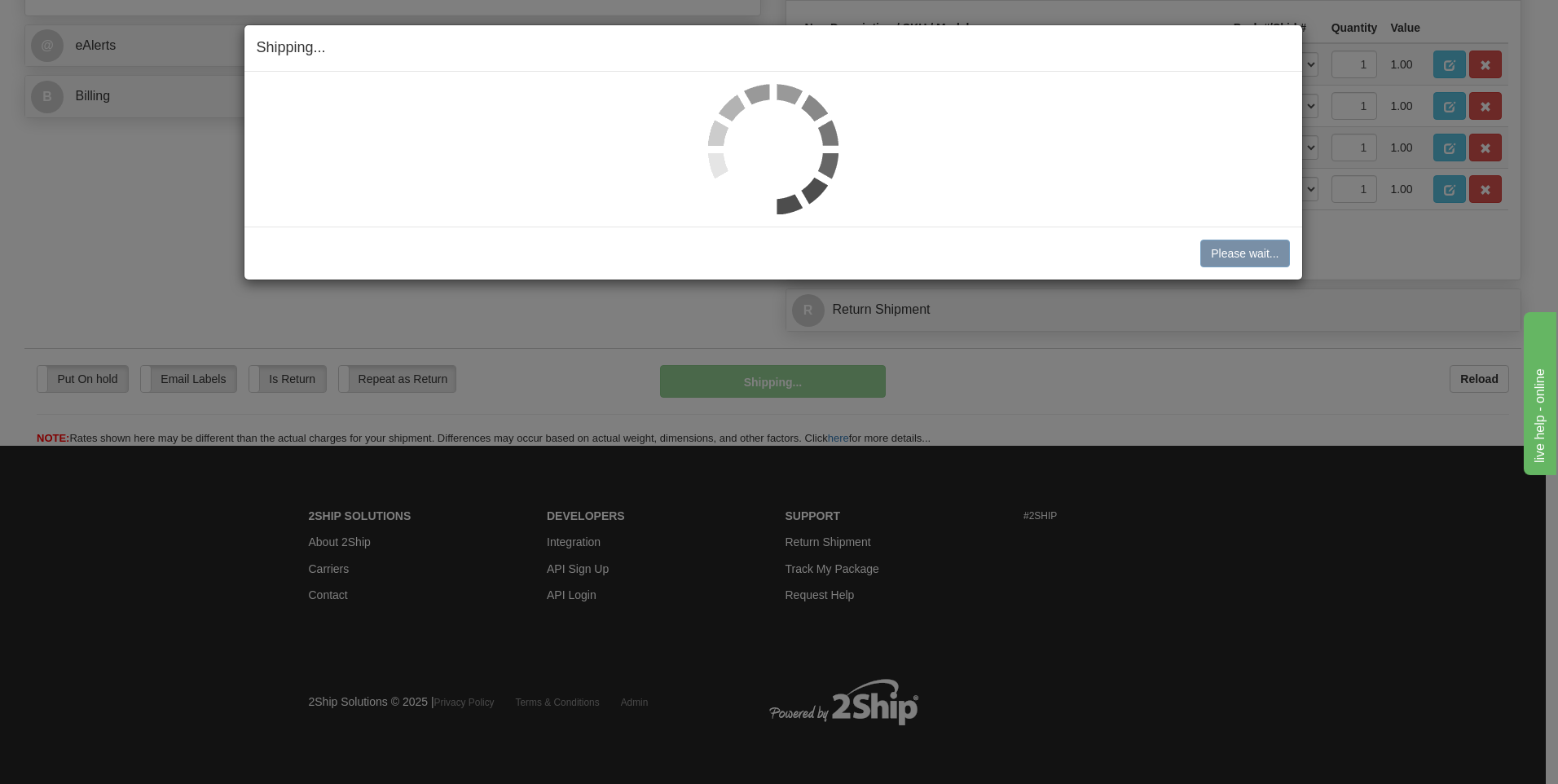
scroll to position [707, 0]
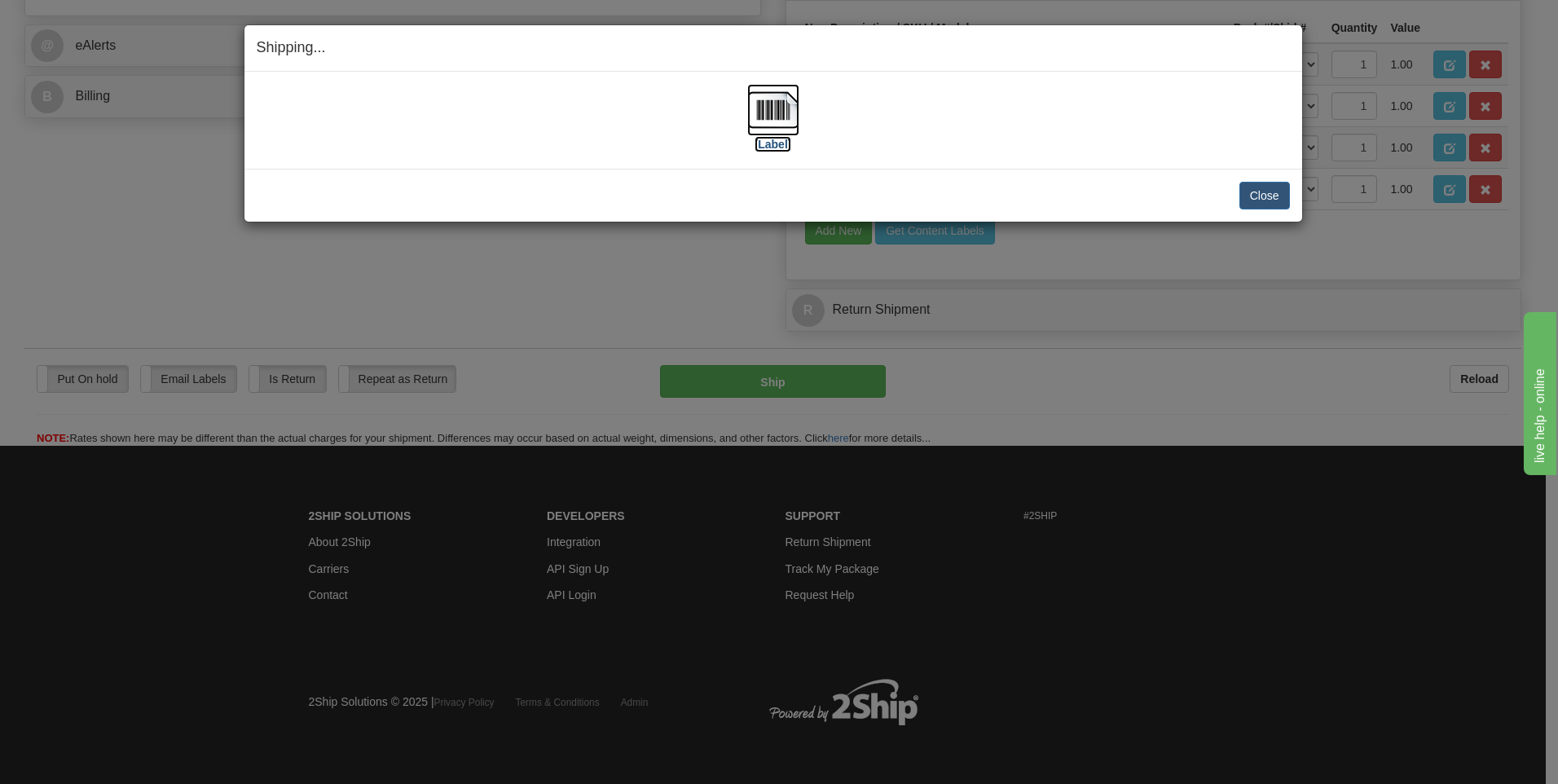
click at [772, 100] on img at bounding box center [774, 109] width 52 height 52
click at [1250, 196] on button "Close" at bounding box center [1265, 196] width 51 height 28
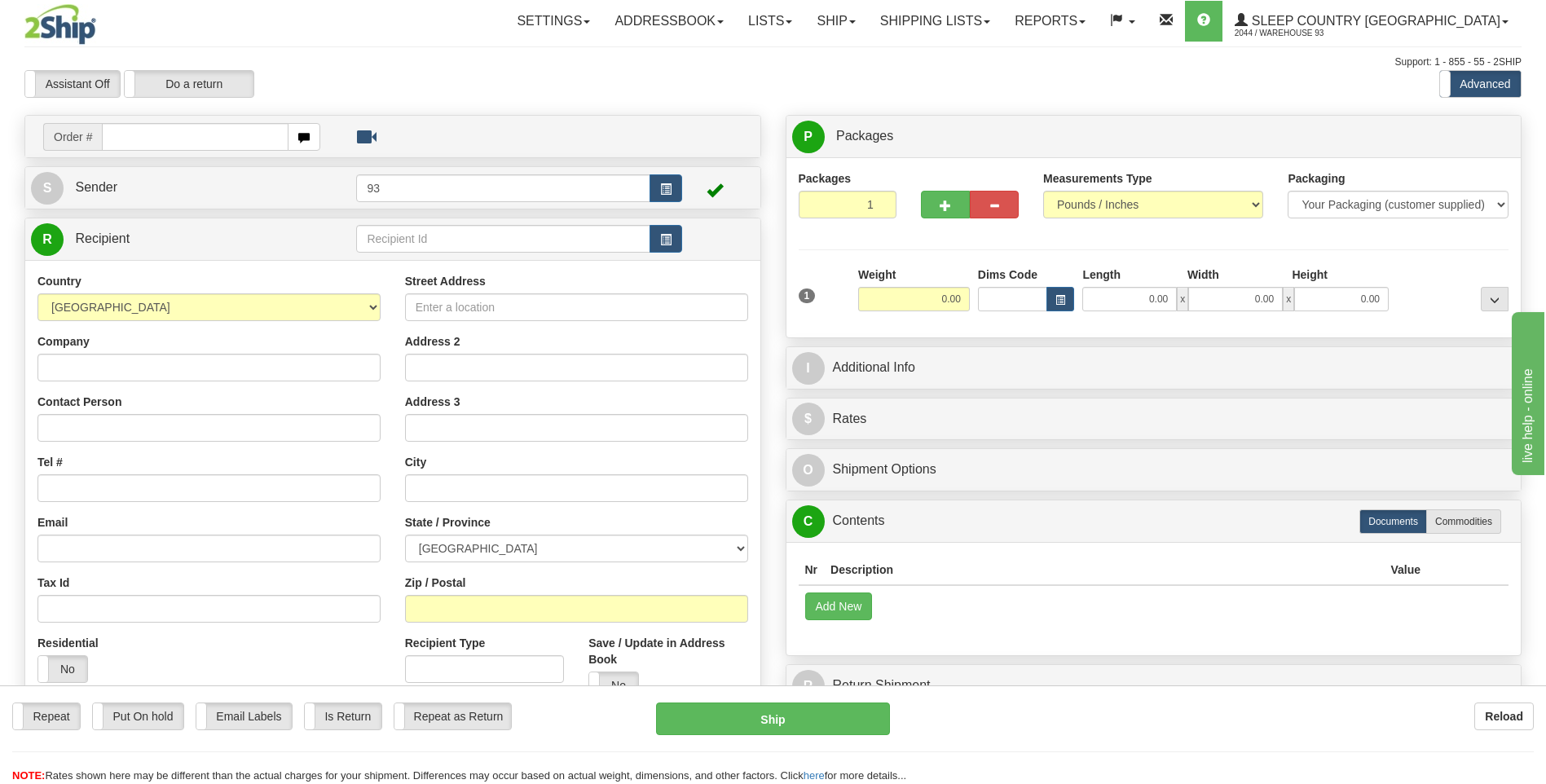
drag, startPoint x: 1219, startPoint y: 733, endPoint x: 1168, endPoint y: 703, distance: 59.2
click at [1217, 733] on div "Repeat Repeat Put On hold Put On hold Print Order Slip Print Order Slip Email L…" at bounding box center [773, 718] width 1546 height 33
click at [984, 22] on link "Shipping lists" at bounding box center [935, 21] width 134 height 41
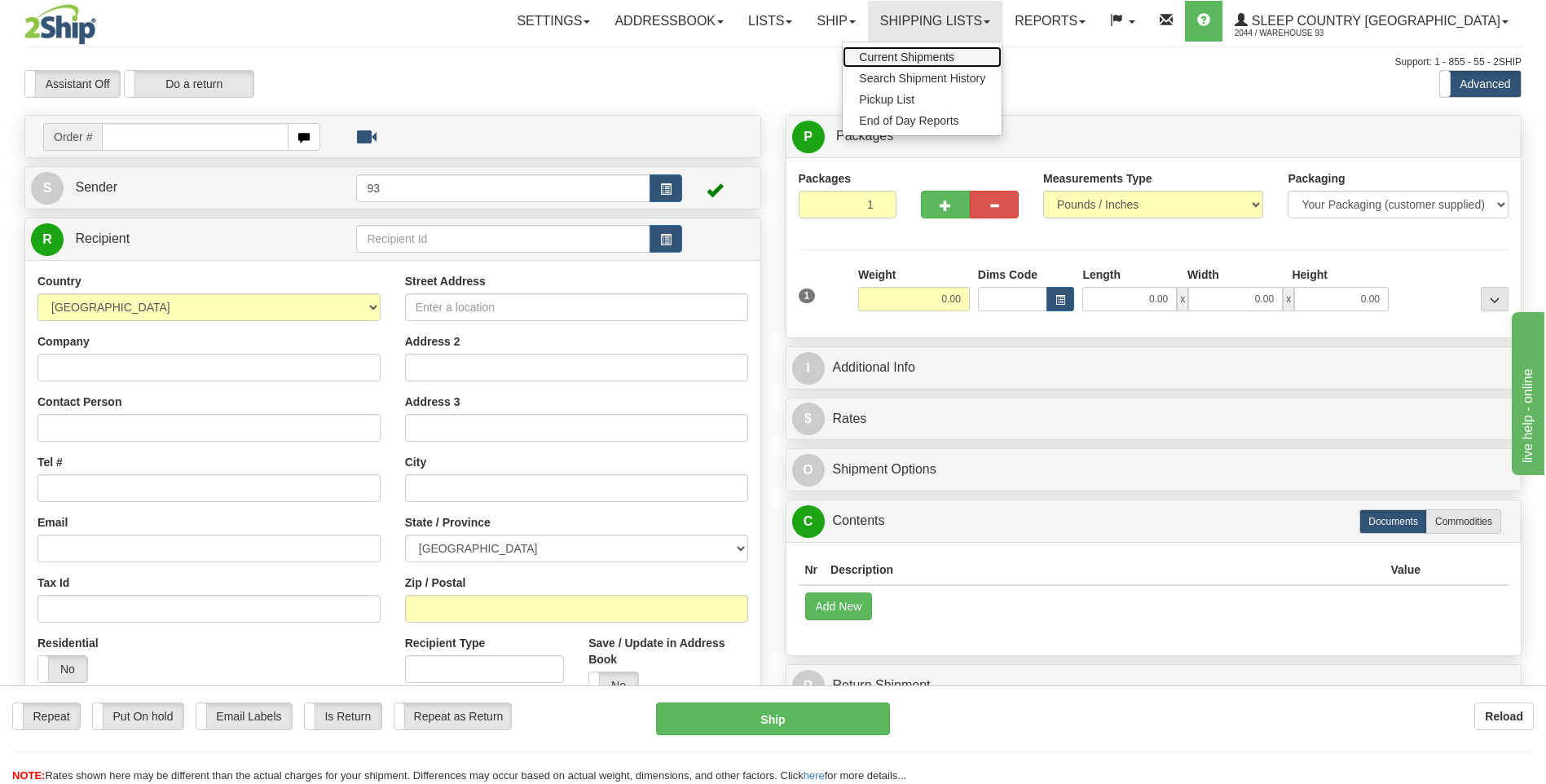
click at [954, 52] on span "Current Shipments" at bounding box center [907, 57] width 95 height 13
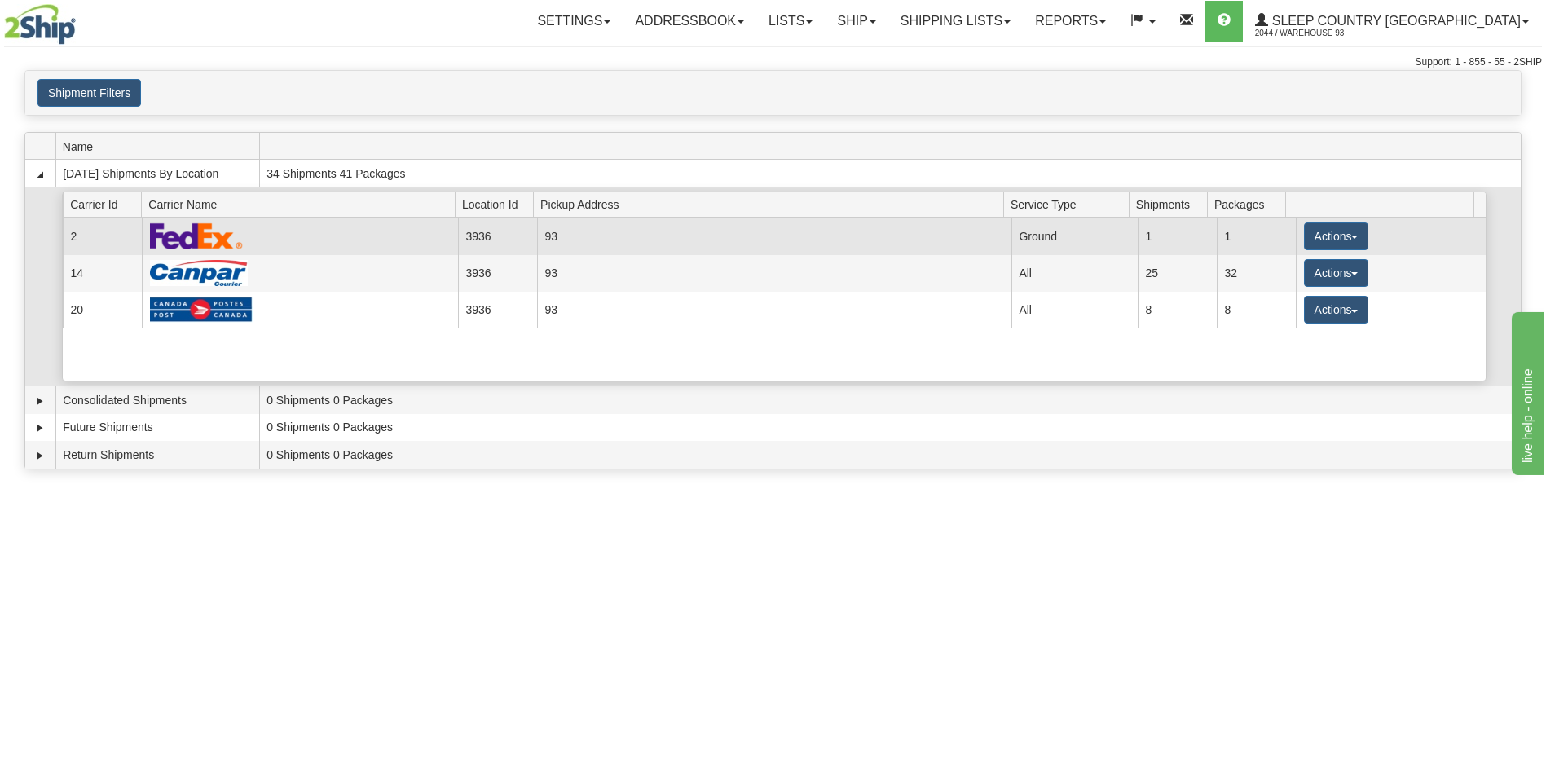
click at [425, 236] on td at bounding box center [300, 235] width 316 height 37
click at [1321, 230] on button "Actions" at bounding box center [1337, 236] width 66 height 28
click at [1310, 269] on link "Details" at bounding box center [1301, 266] width 130 height 21
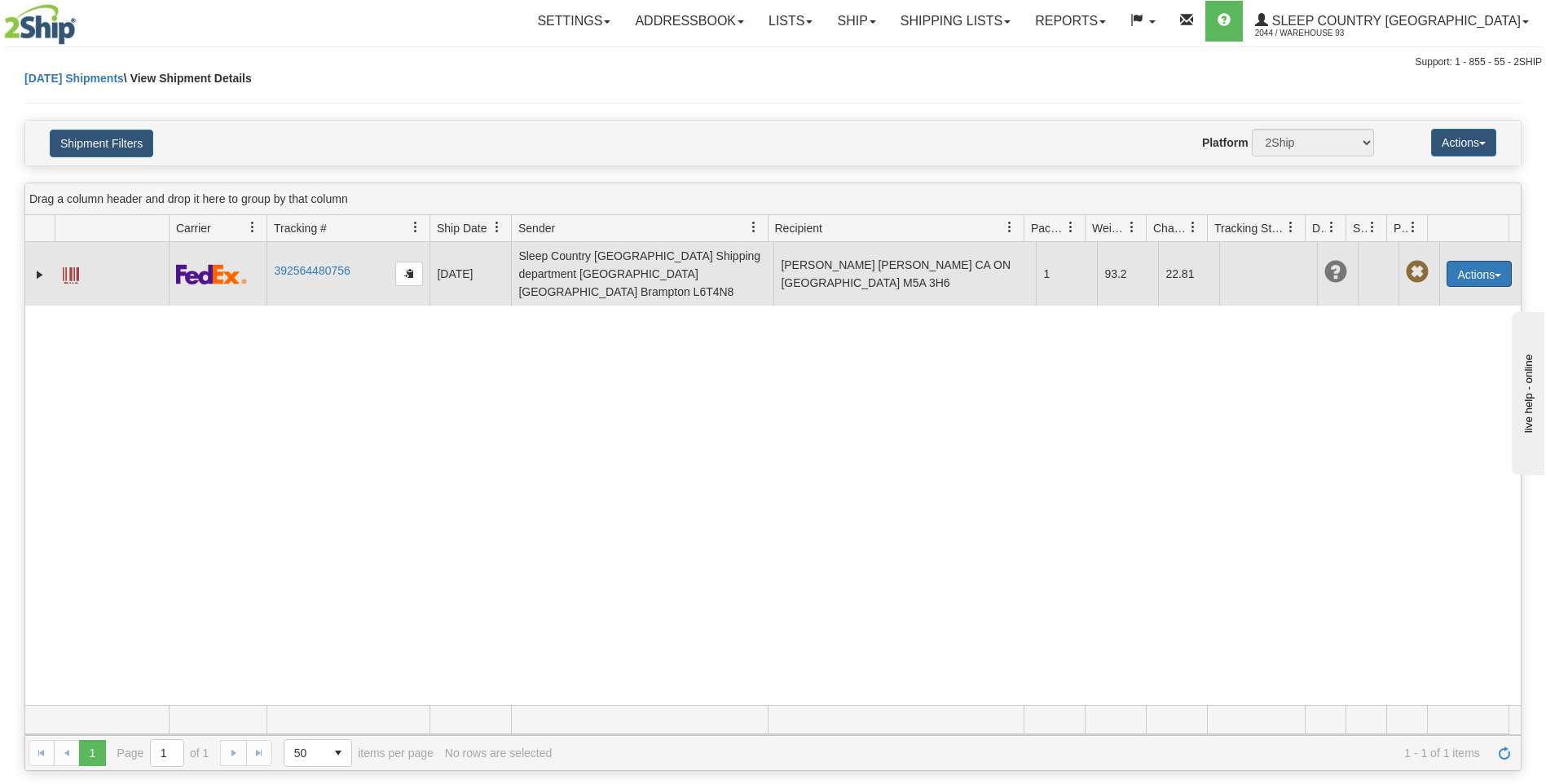
click at [1463, 276] on button "Actions" at bounding box center [1479, 273] width 66 height 26
click at [1418, 357] on link "Delete" at bounding box center [1446, 367] width 130 height 21
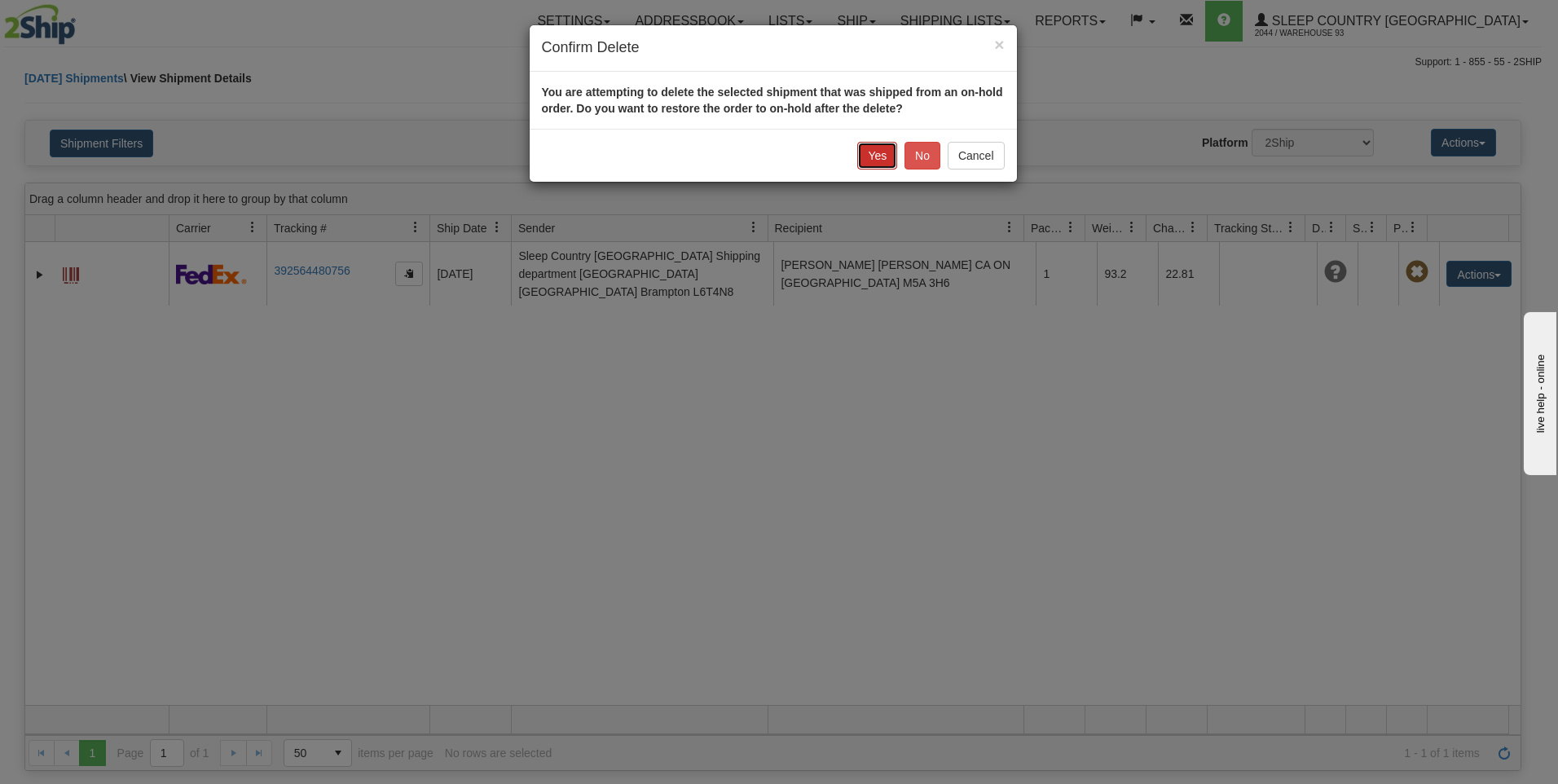
click at [883, 155] on button "Yes" at bounding box center [877, 156] width 40 height 28
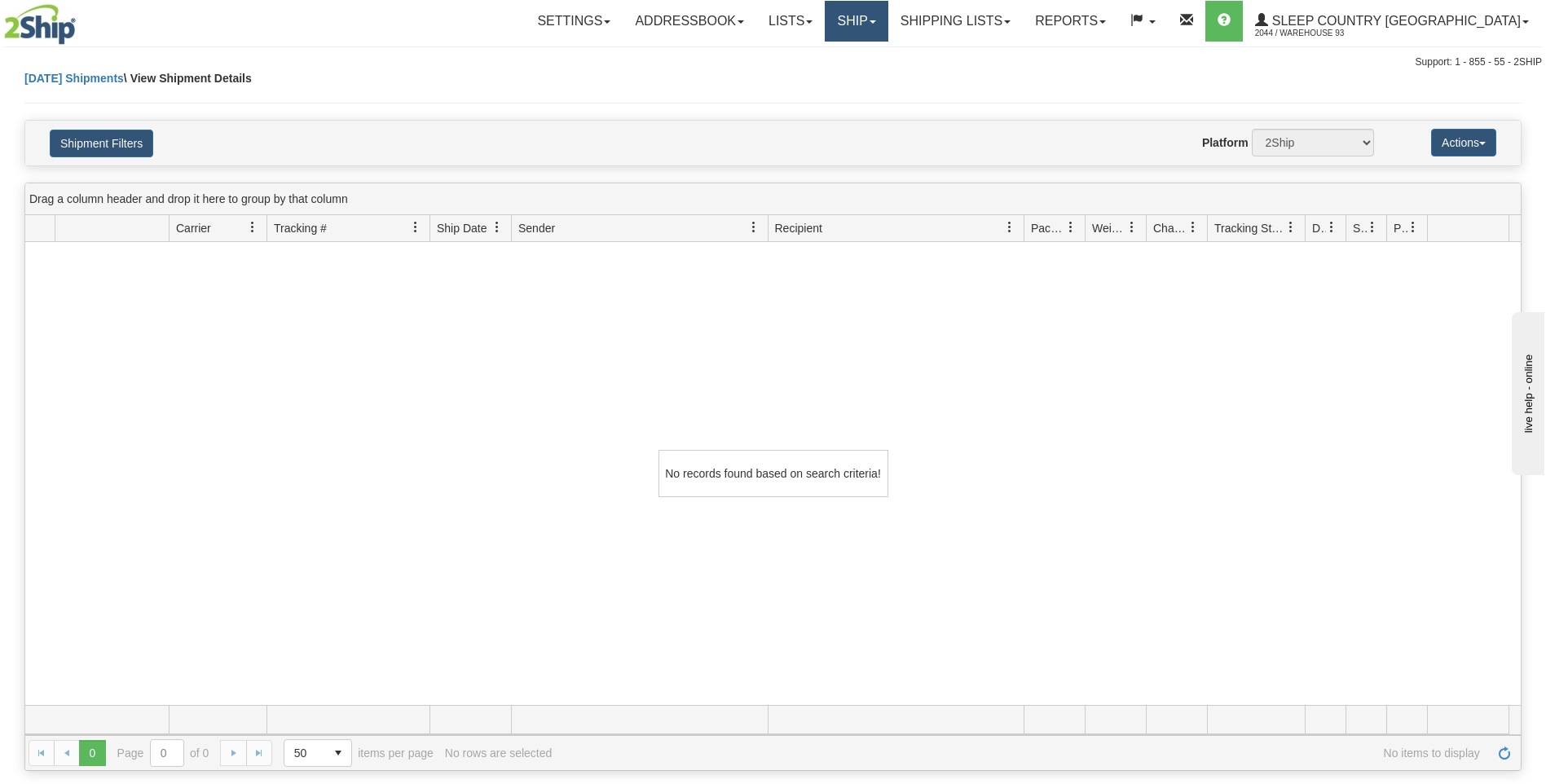
click at [888, 20] on link "Ship" at bounding box center [856, 21] width 63 height 41
click at [888, 57] on link "Ship Screen" at bounding box center [813, 57] width 147 height 21
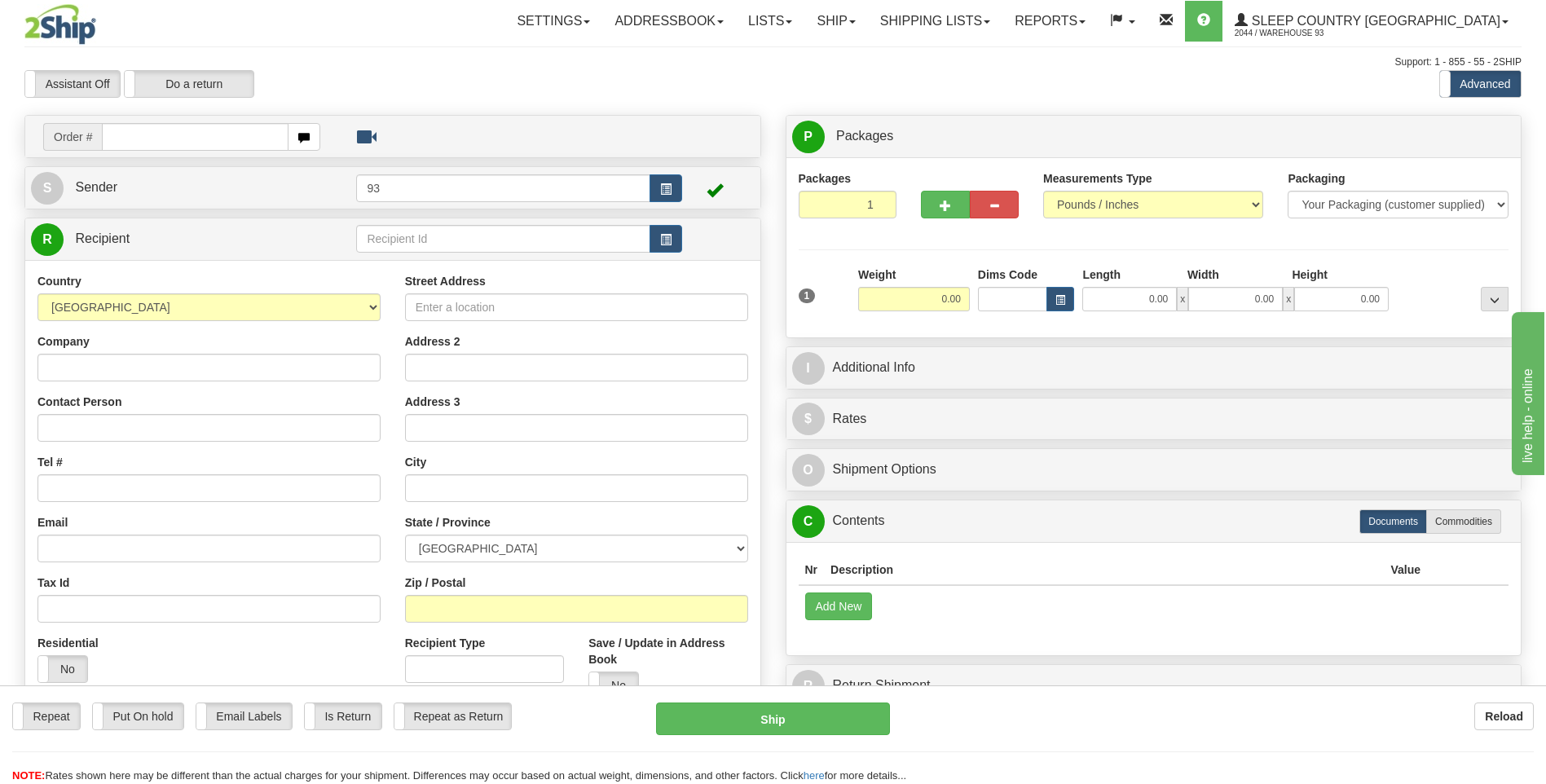
click at [132, 138] on input "text" at bounding box center [194, 137] width 186 height 28
type input "9000I031356"
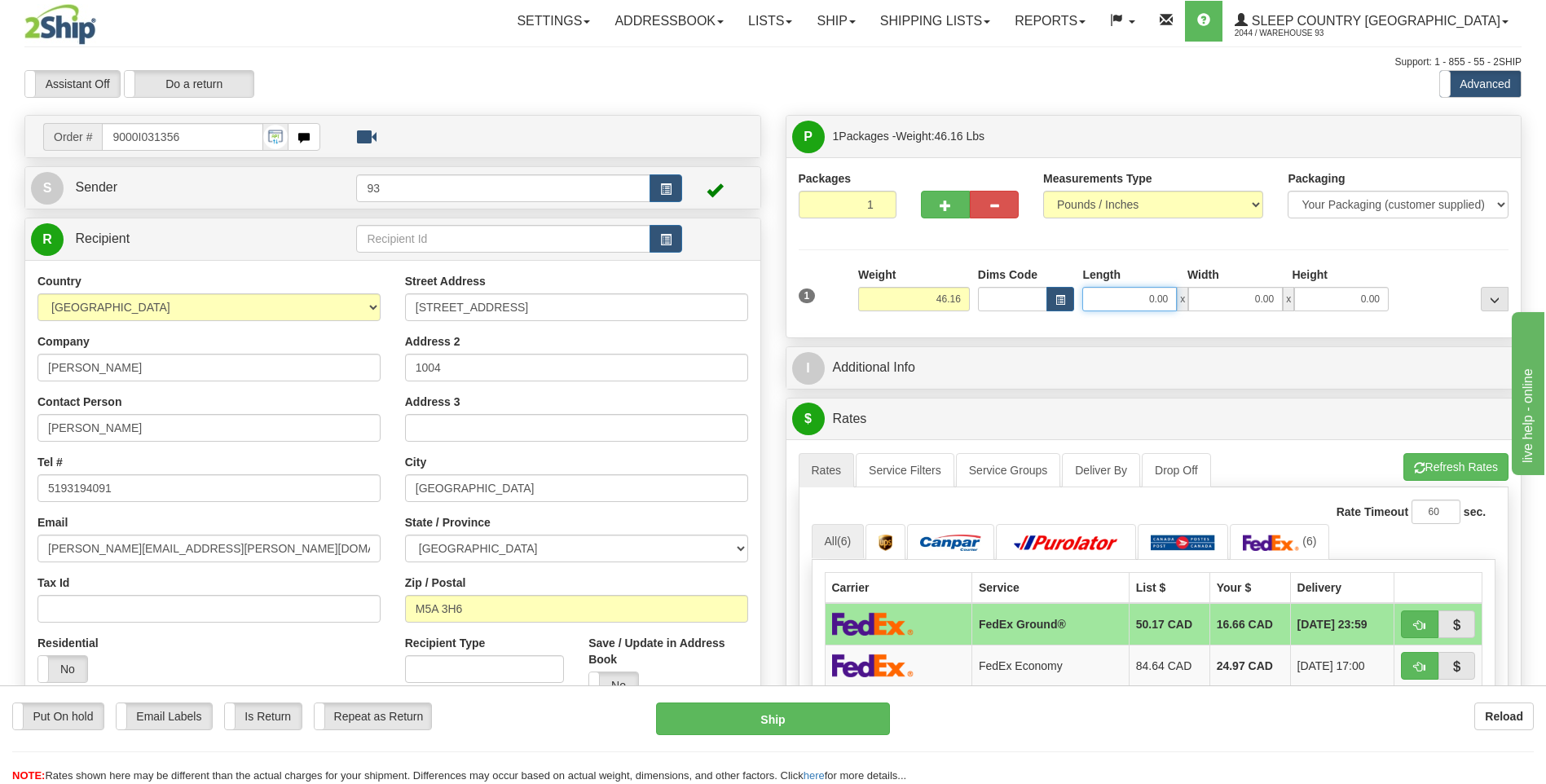
click at [1143, 305] on input "0.00" at bounding box center [1129, 299] width 94 height 25
type input "40.00"
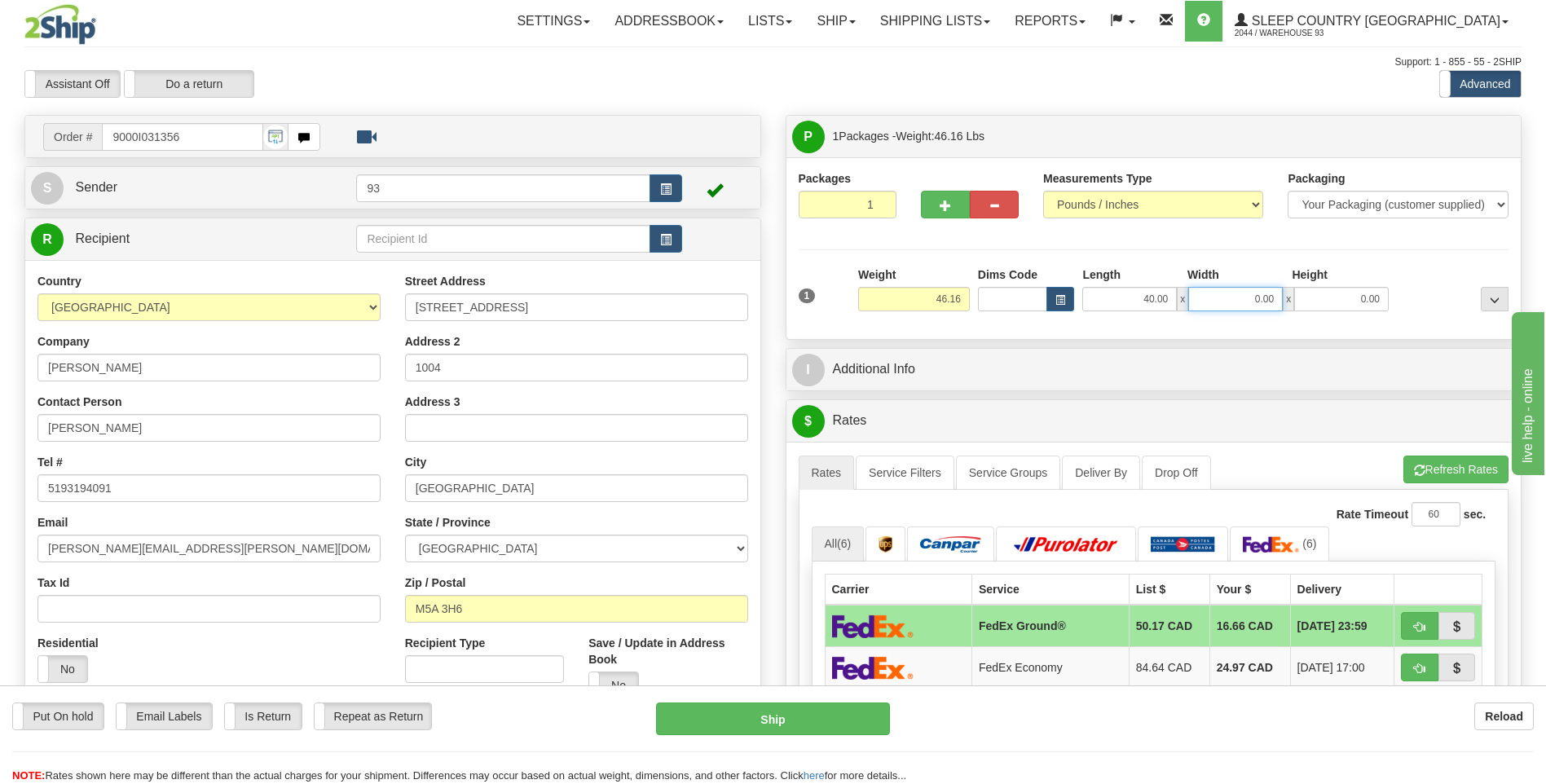
click at [1205, 296] on input "0.00" at bounding box center [1235, 299] width 94 height 25
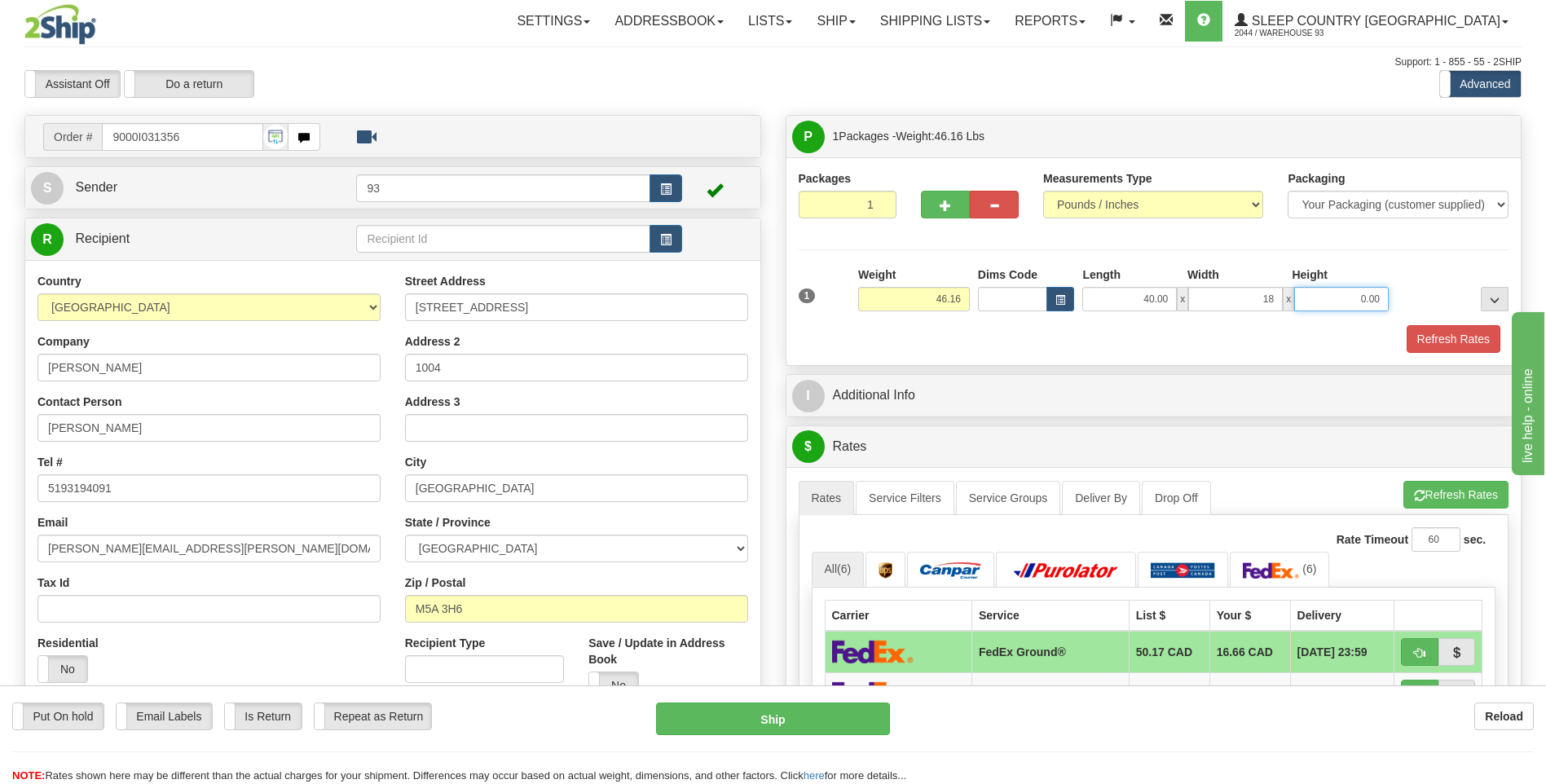
type input "18.00"
click at [1335, 305] on input "0.00" at bounding box center [1341, 299] width 94 height 25
type input "18.00"
click at [1463, 343] on button "Refresh Rates" at bounding box center [1454, 339] width 93 height 28
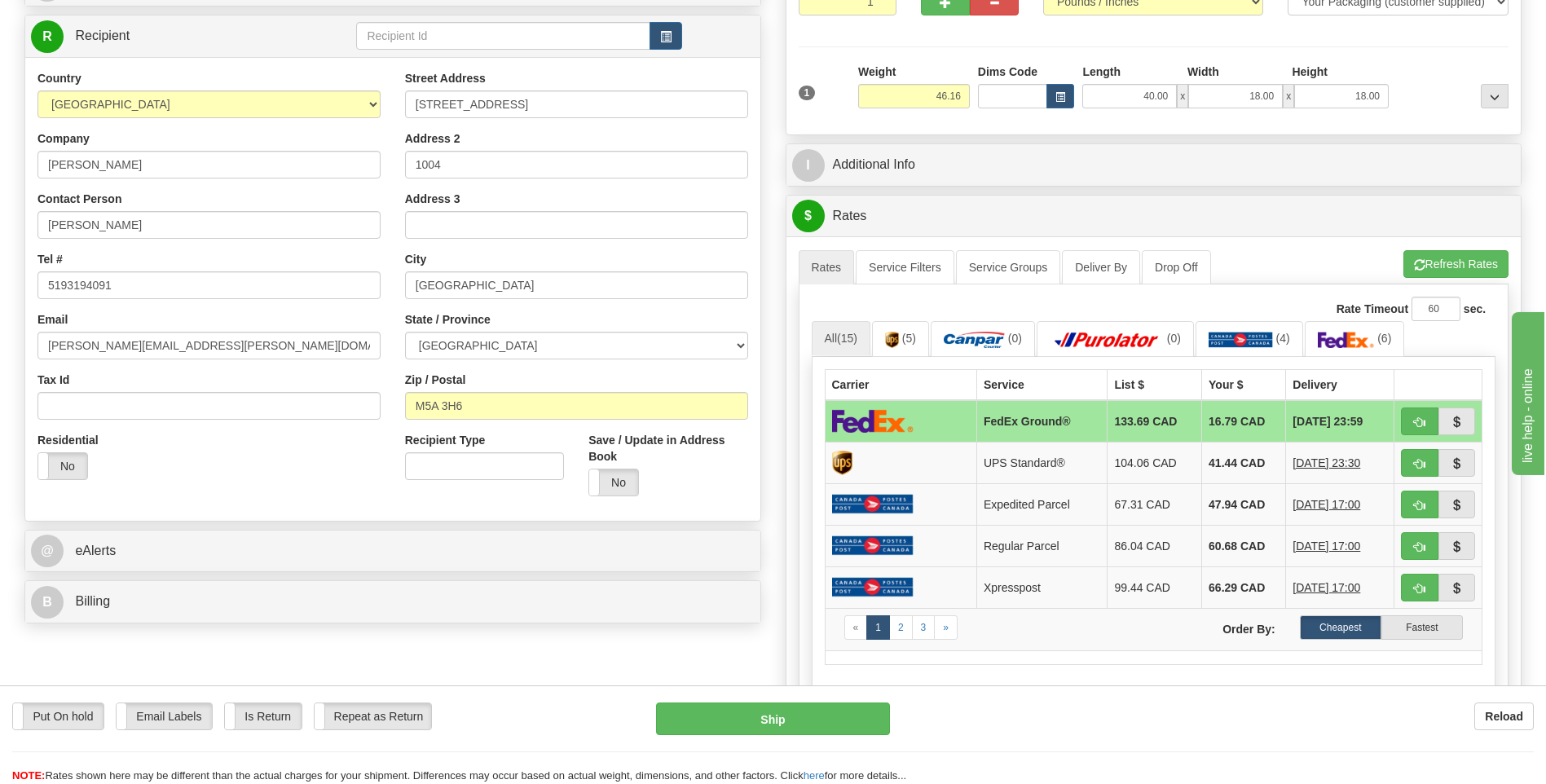
scroll to position [244, 0]
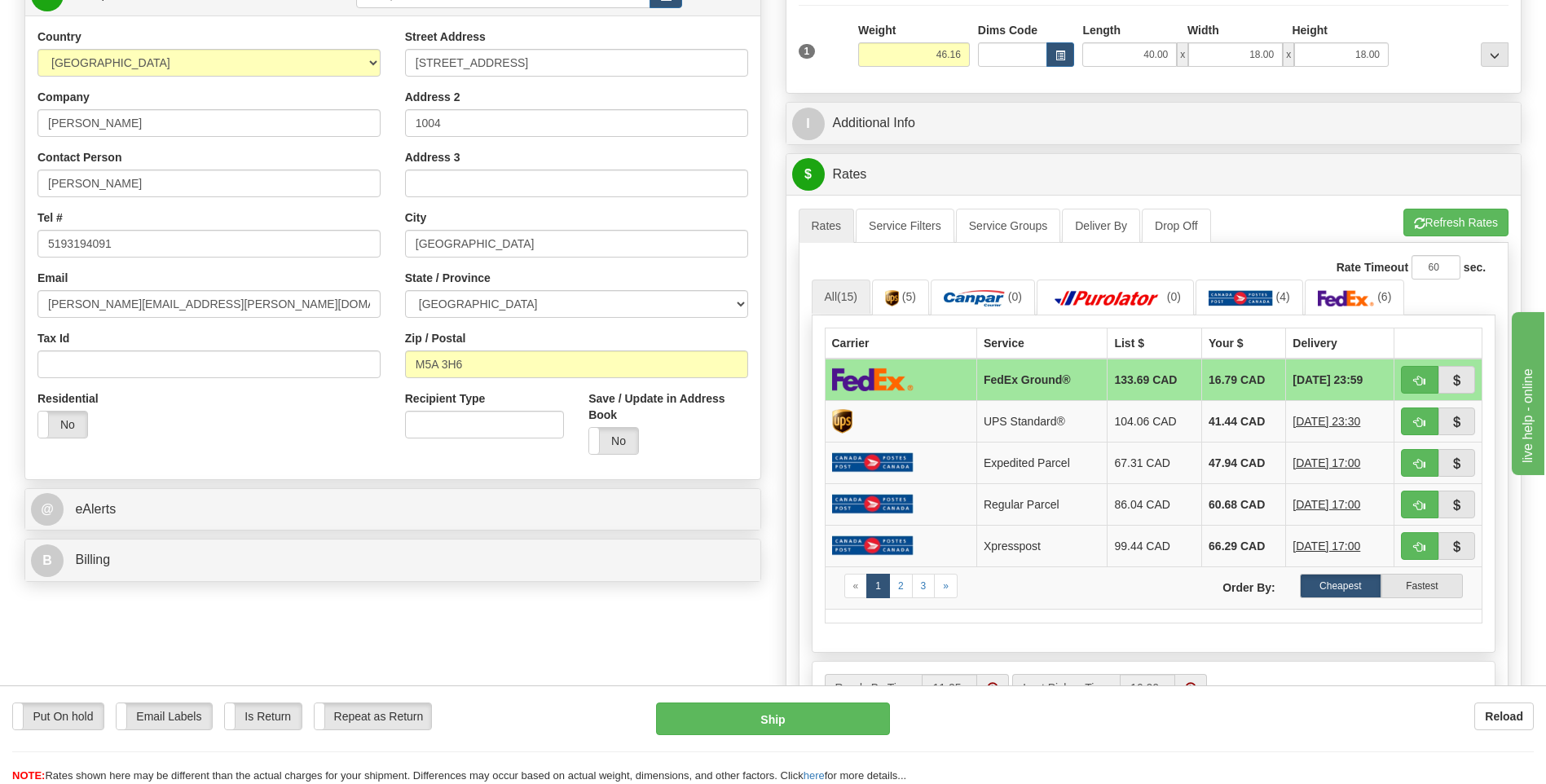
click at [1015, 316] on div "Carrier Service List $ Your $ Delivery FedEx Ground® 133.69 CAD 16.79 CAD 08/28…" at bounding box center [1154, 483] width 685 height 337
click at [1013, 301] on span "(0)" at bounding box center [1015, 296] width 14 height 13
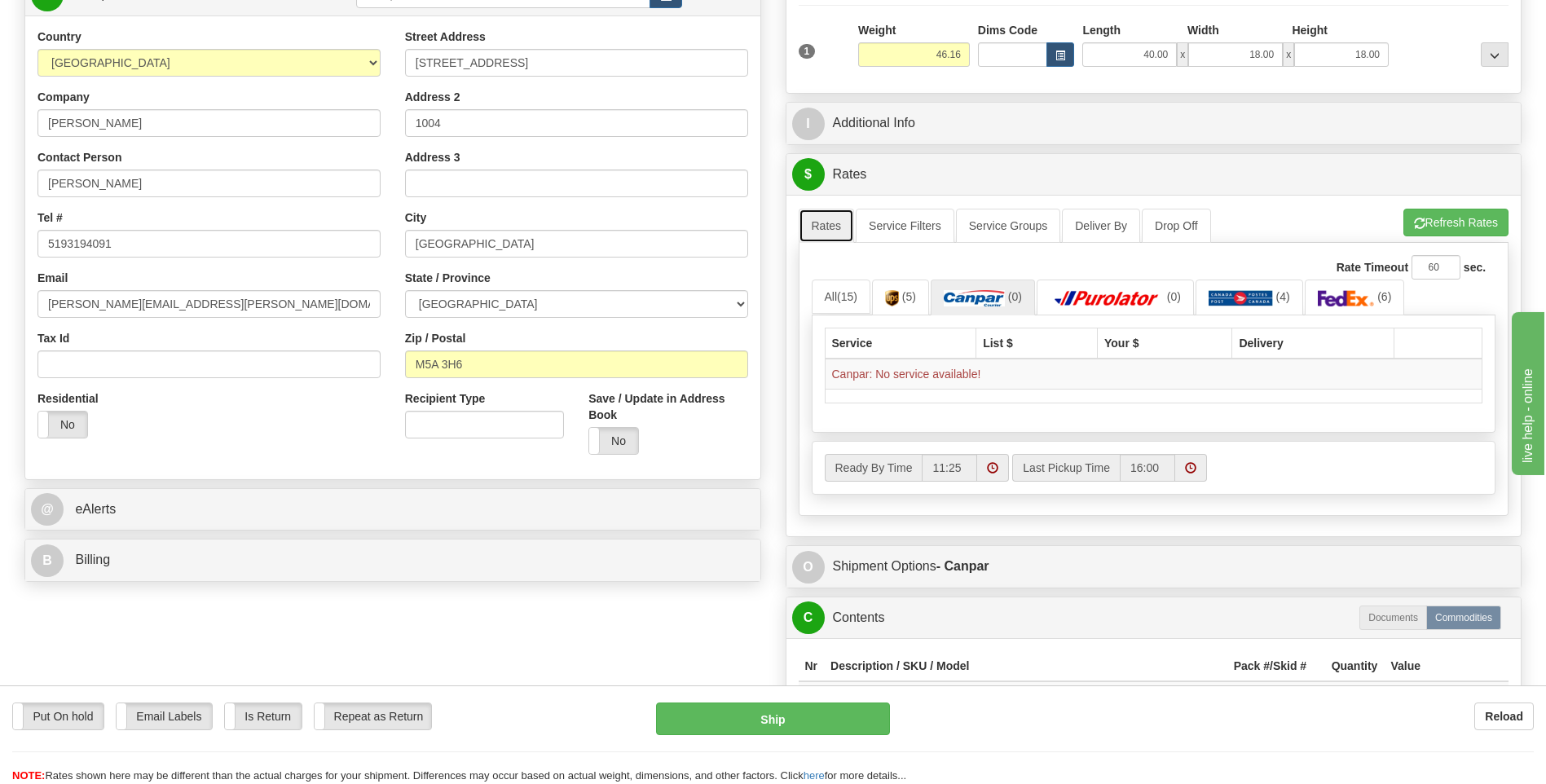
click at [805, 234] on link "Rates" at bounding box center [826, 226] width 57 height 34
click at [820, 229] on link "Rates" at bounding box center [826, 226] width 57 height 34
click at [1442, 217] on button "Refresh Rates" at bounding box center [1457, 223] width 105 height 28
click at [825, 227] on link "Rates" at bounding box center [826, 226] width 57 height 34
click at [838, 224] on link "Rates" at bounding box center [826, 226] width 57 height 34
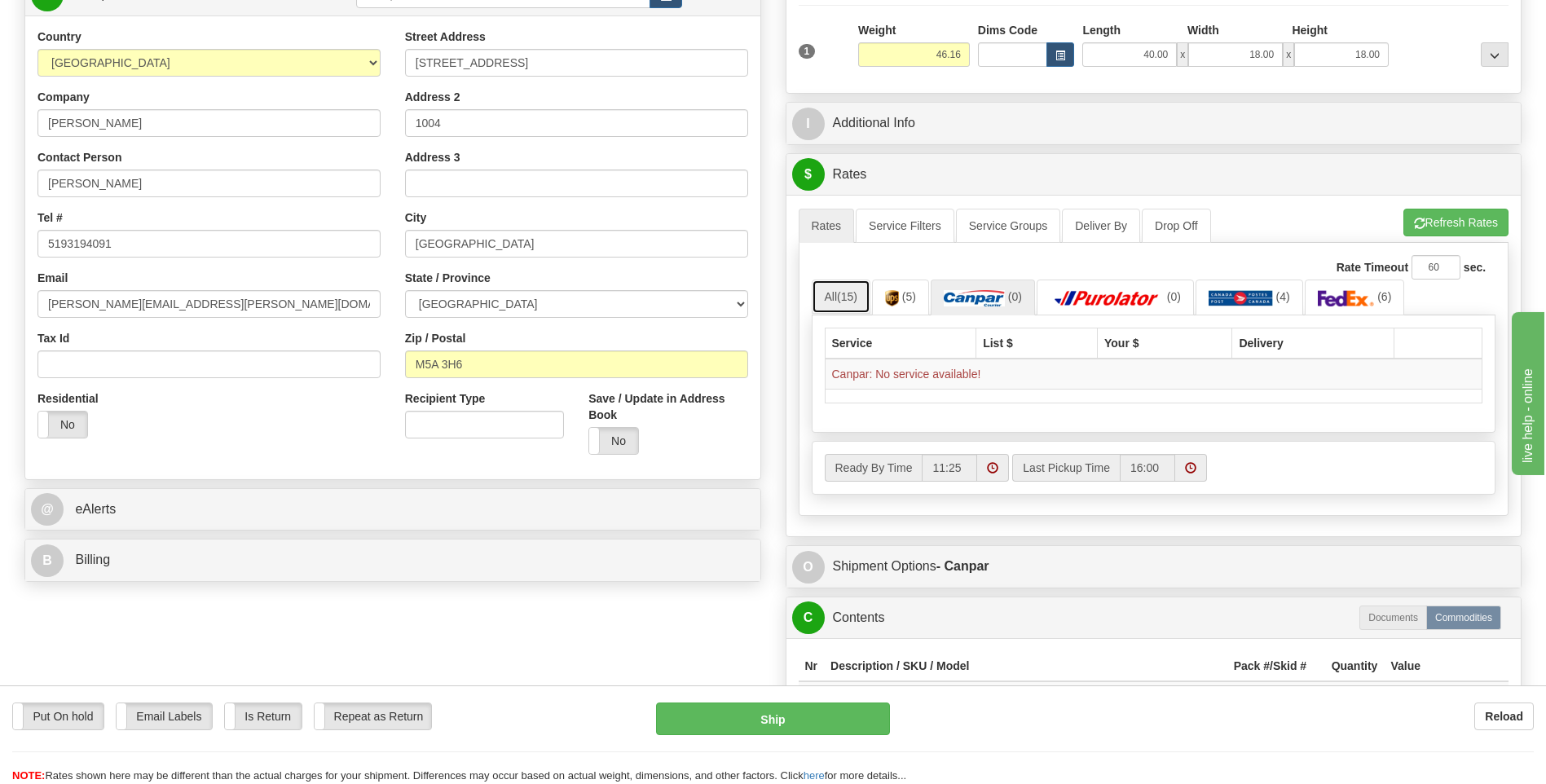
click at [839, 303] on link "All (15)" at bounding box center [841, 296] width 59 height 34
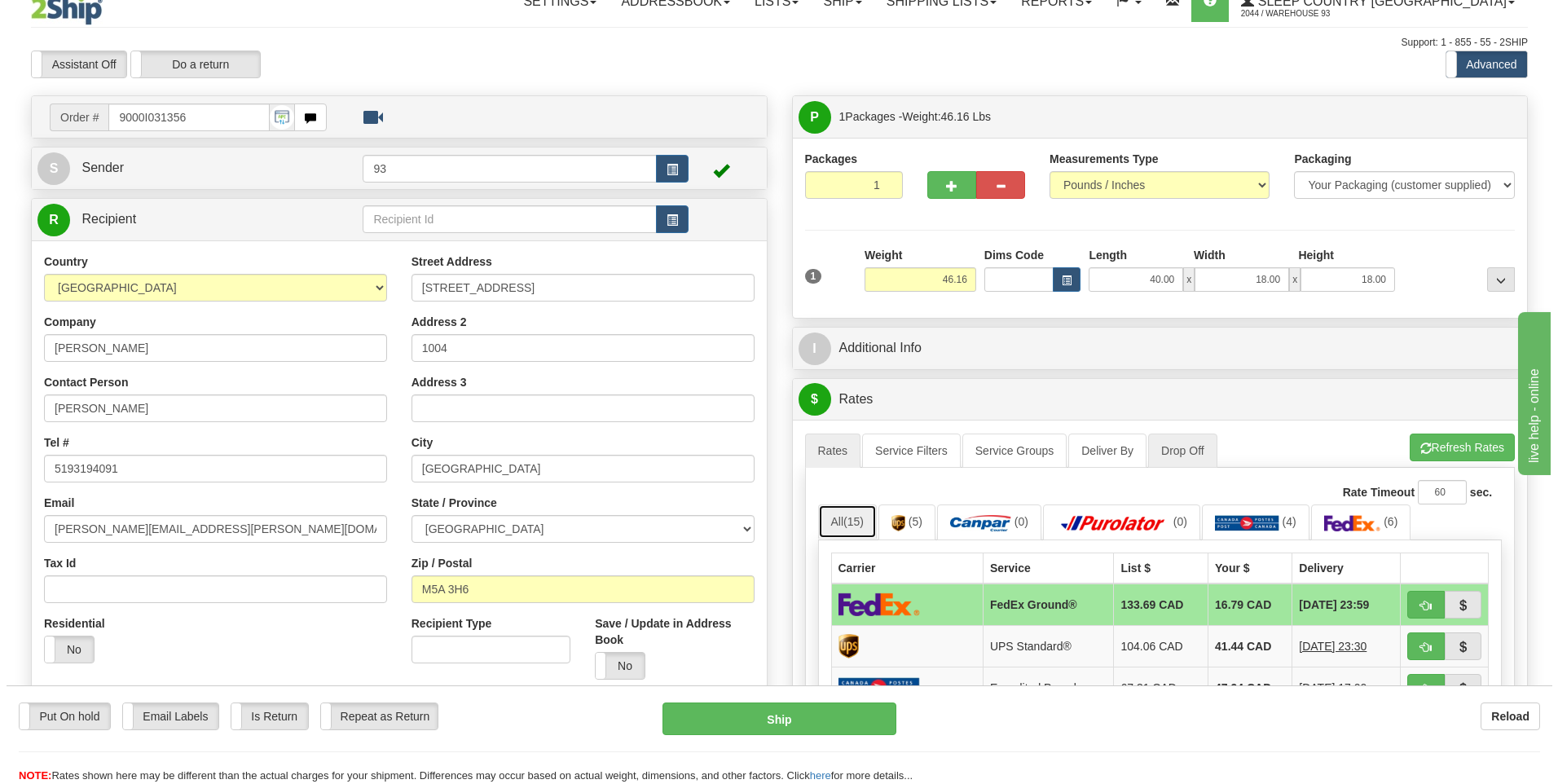
scroll to position [0, 0]
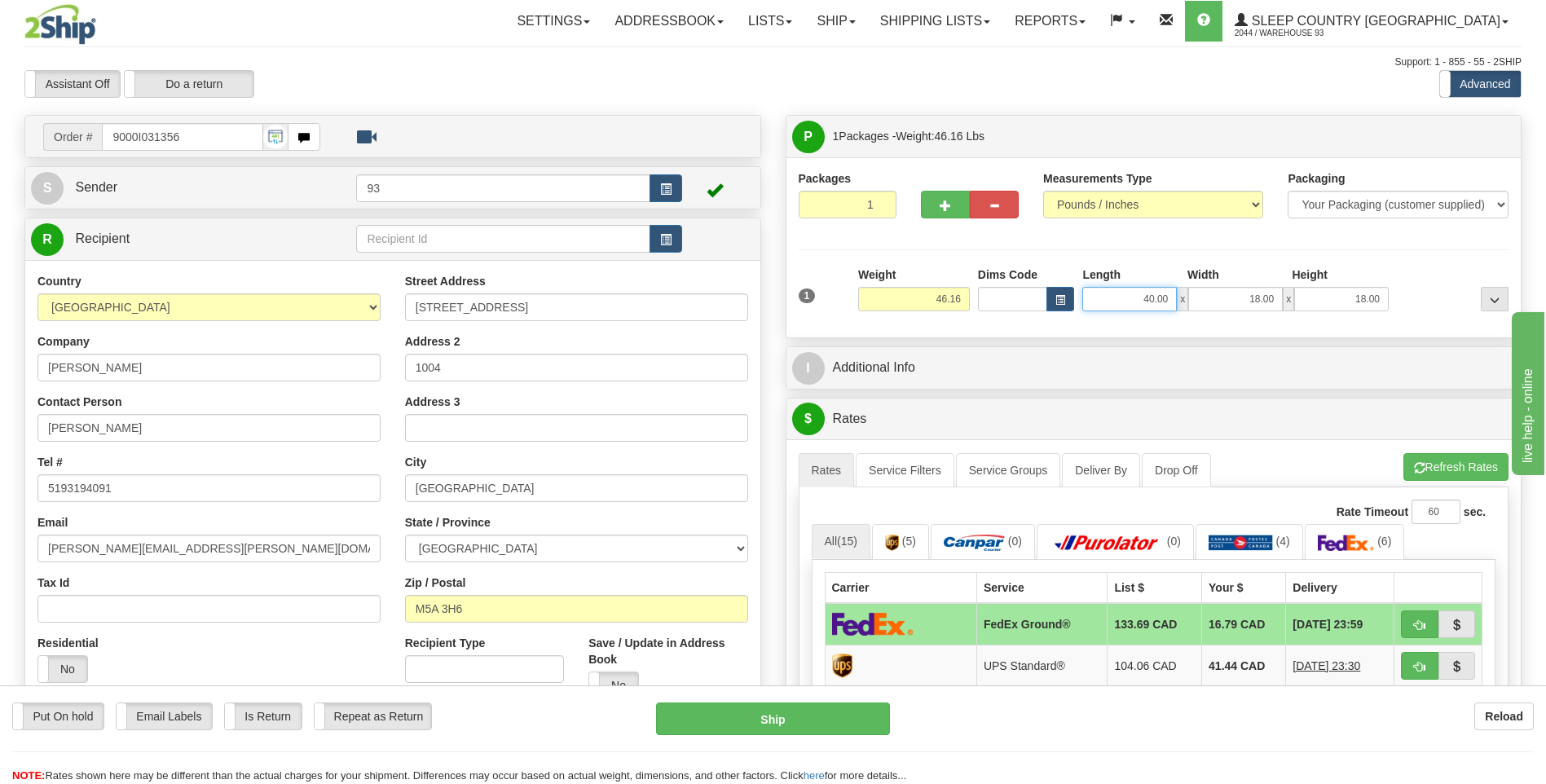
click at [1119, 301] on input "40.00" at bounding box center [1129, 299] width 94 height 25
click at [1281, 292] on input "18.00" at bounding box center [1235, 299] width 94 height 25
type input "1"
type input "16.00"
click at [1378, 298] on input "18.00" at bounding box center [1341, 299] width 94 height 25
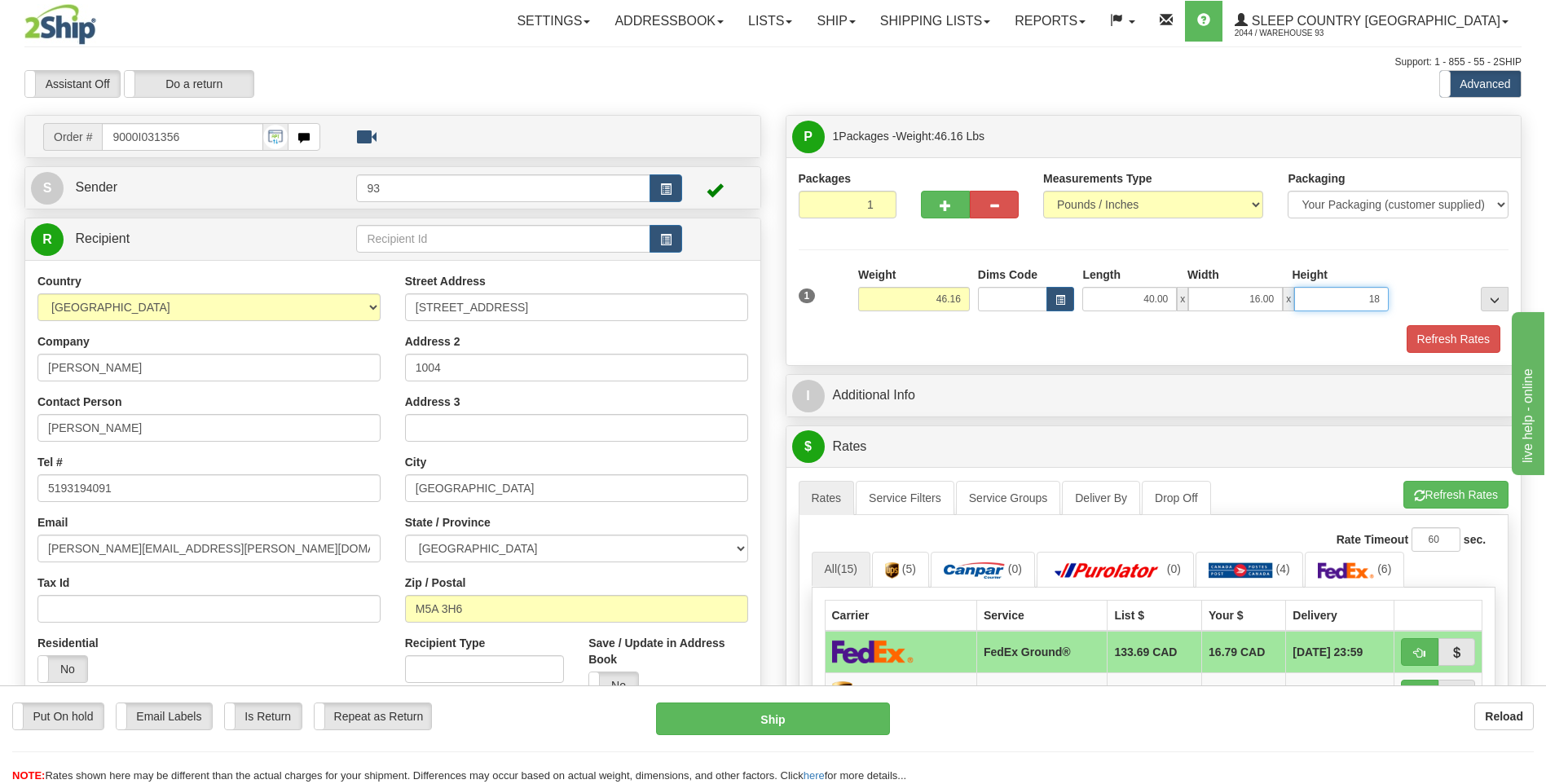
type input "1"
type input "16.00"
click at [1450, 341] on button "Refresh Rates" at bounding box center [1454, 339] width 93 height 28
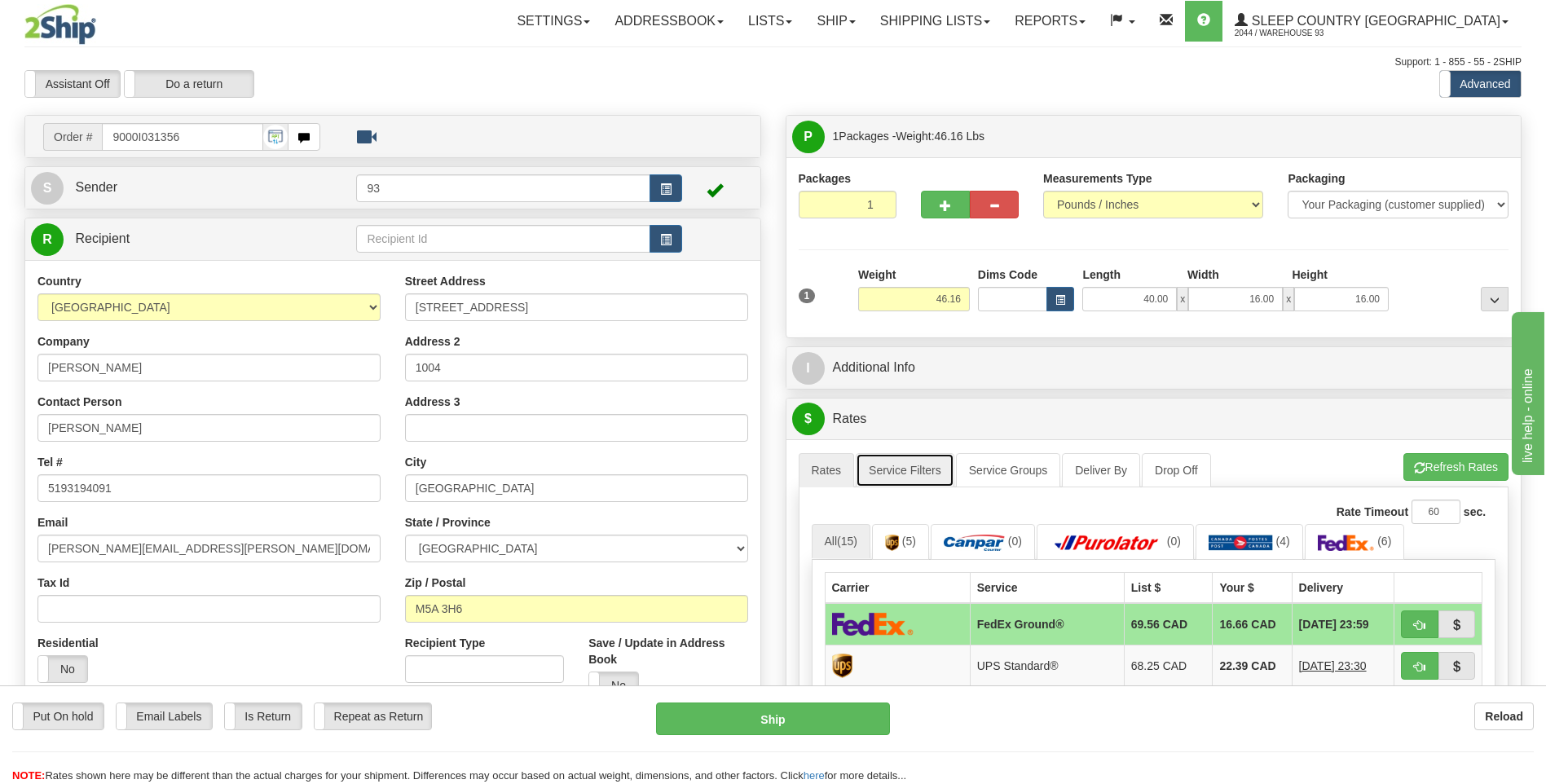
click at [925, 470] on link "Service Filters" at bounding box center [905, 470] width 98 height 34
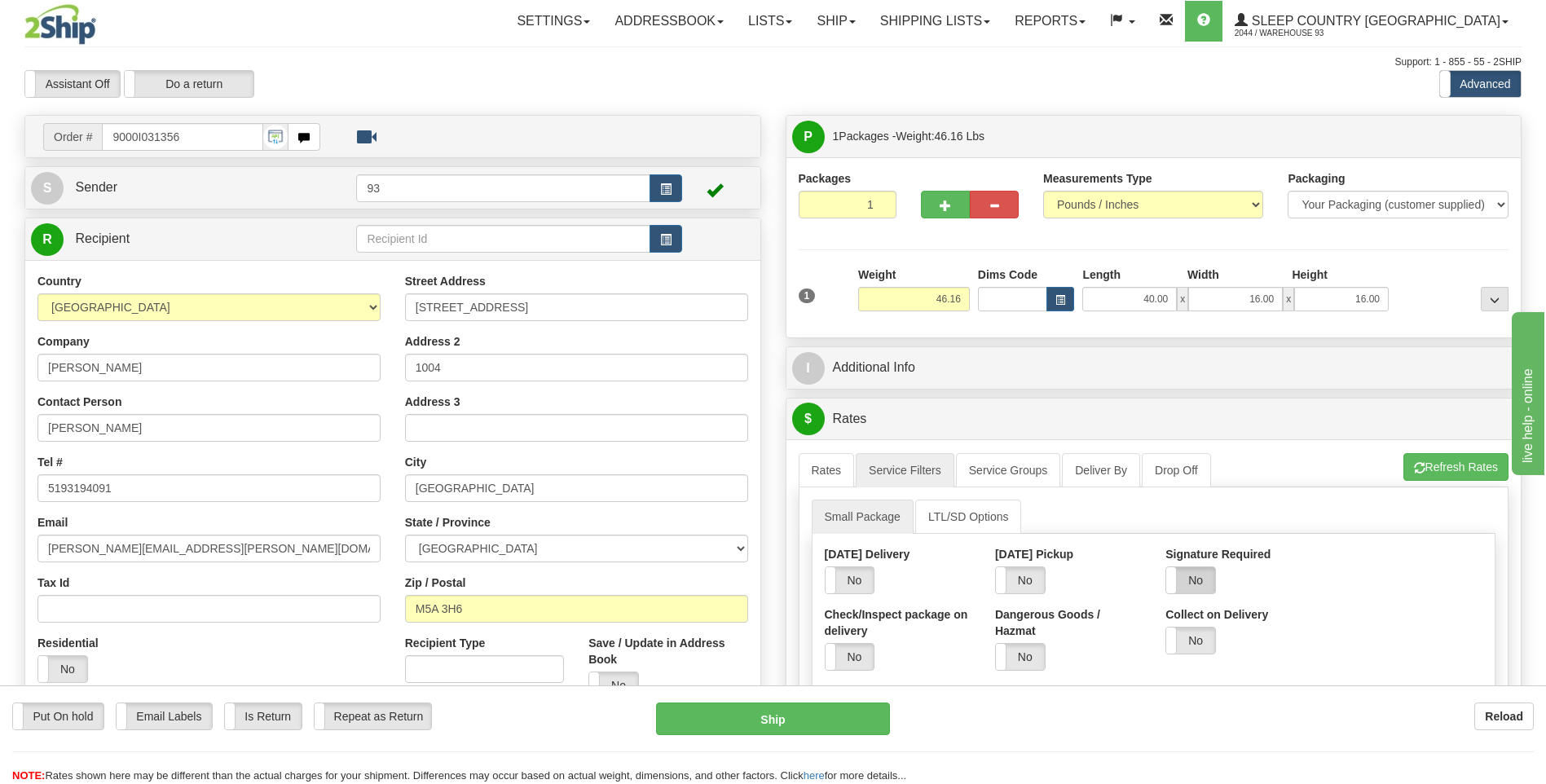
click at [1178, 581] on label "No" at bounding box center [1190, 580] width 49 height 26
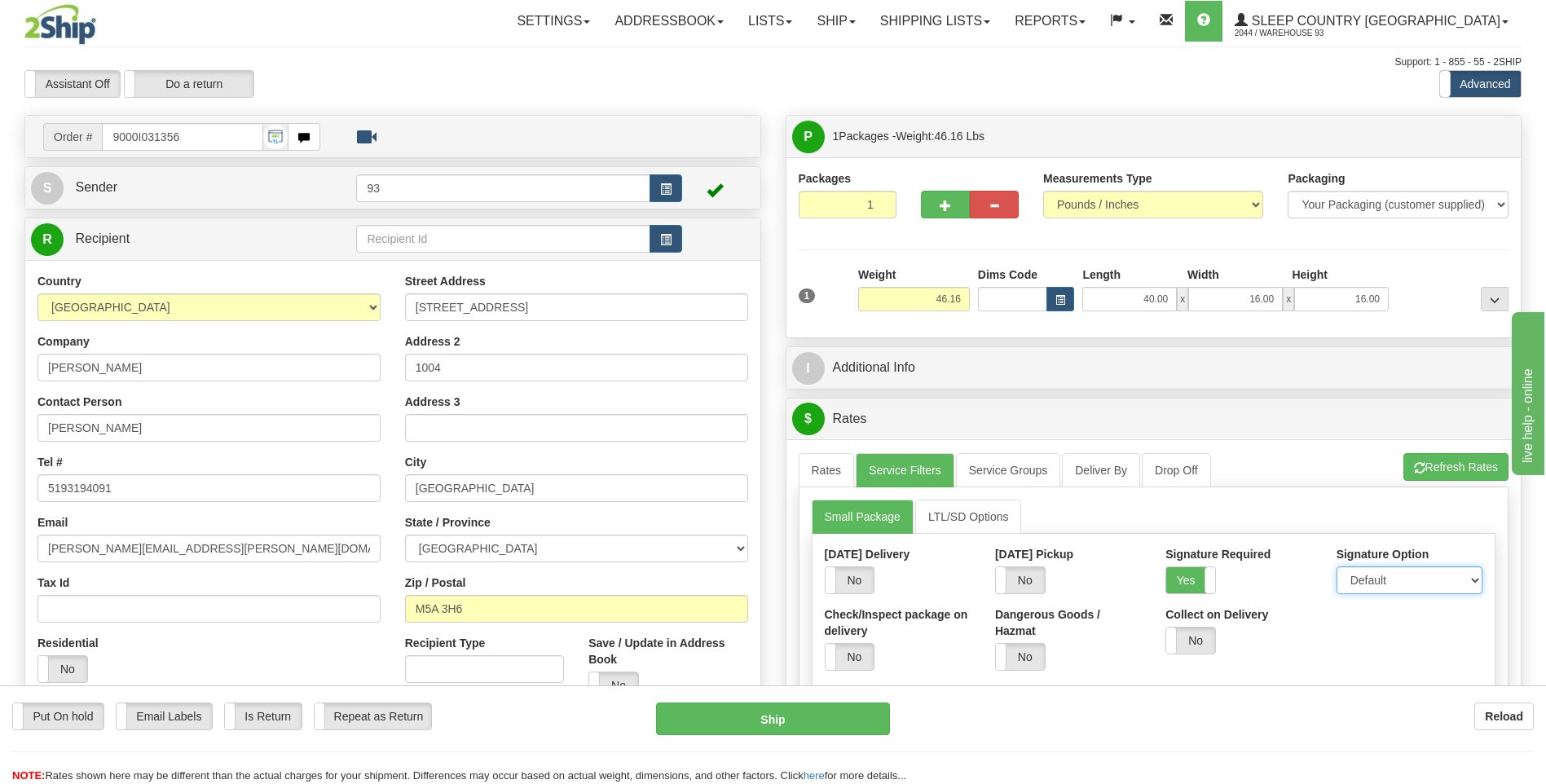
click at [1393, 574] on select "Default Adult Direct Indirect No Signature Required" at bounding box center [1409, 580] width 146 height 28
select select "1"
click at [1336, 566] on select "Default Adult Direct Indirect No Signature Required" at bounding box center [1409, 580] width 146 height 28
click at [834, 477] on link "Rates" at bounding box center [826, 470] width 57 height 34
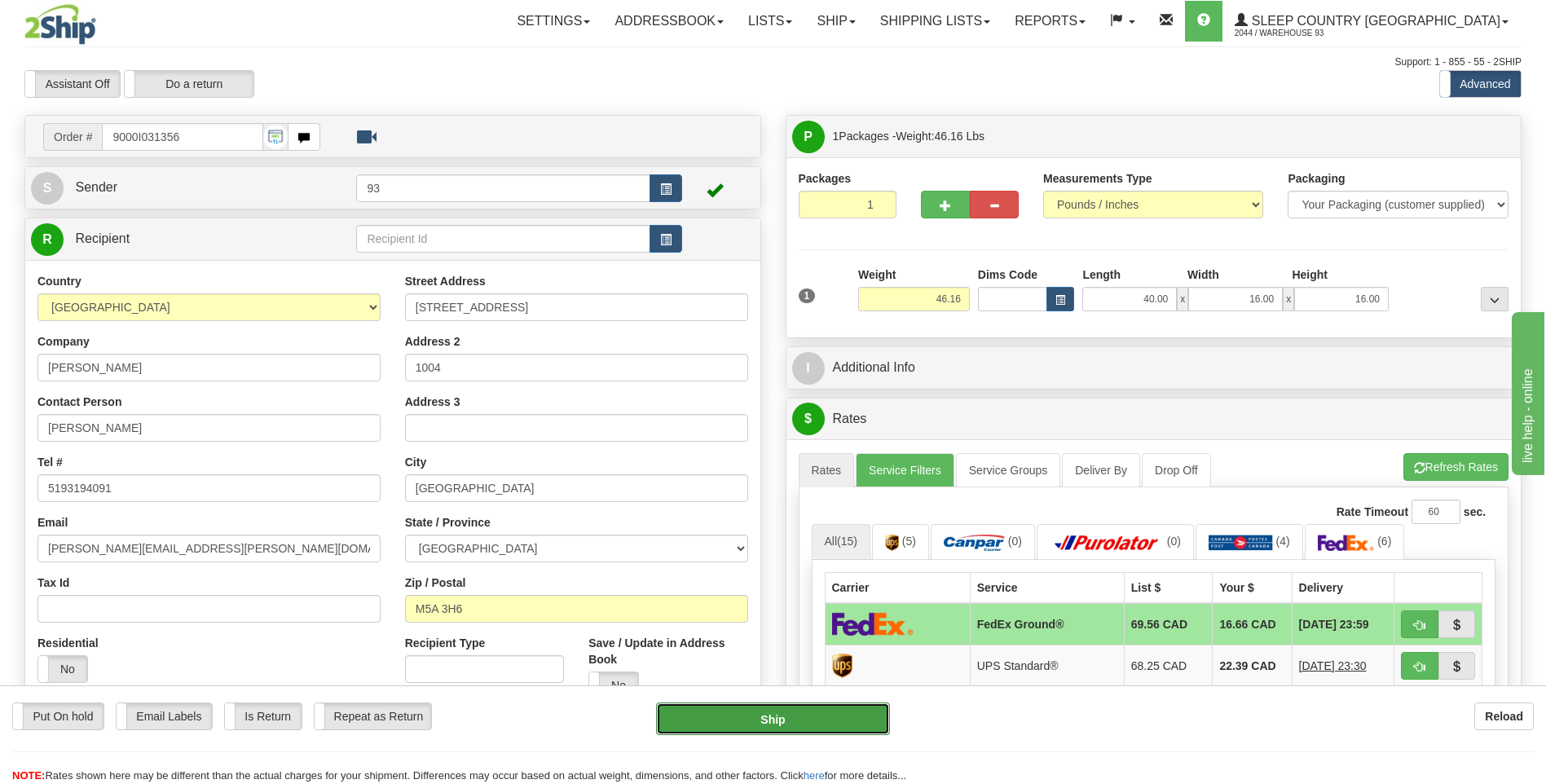
click at [872, 725] on button "Ship" at bounding box center [773, 718] width 233 height 33
type input "92"
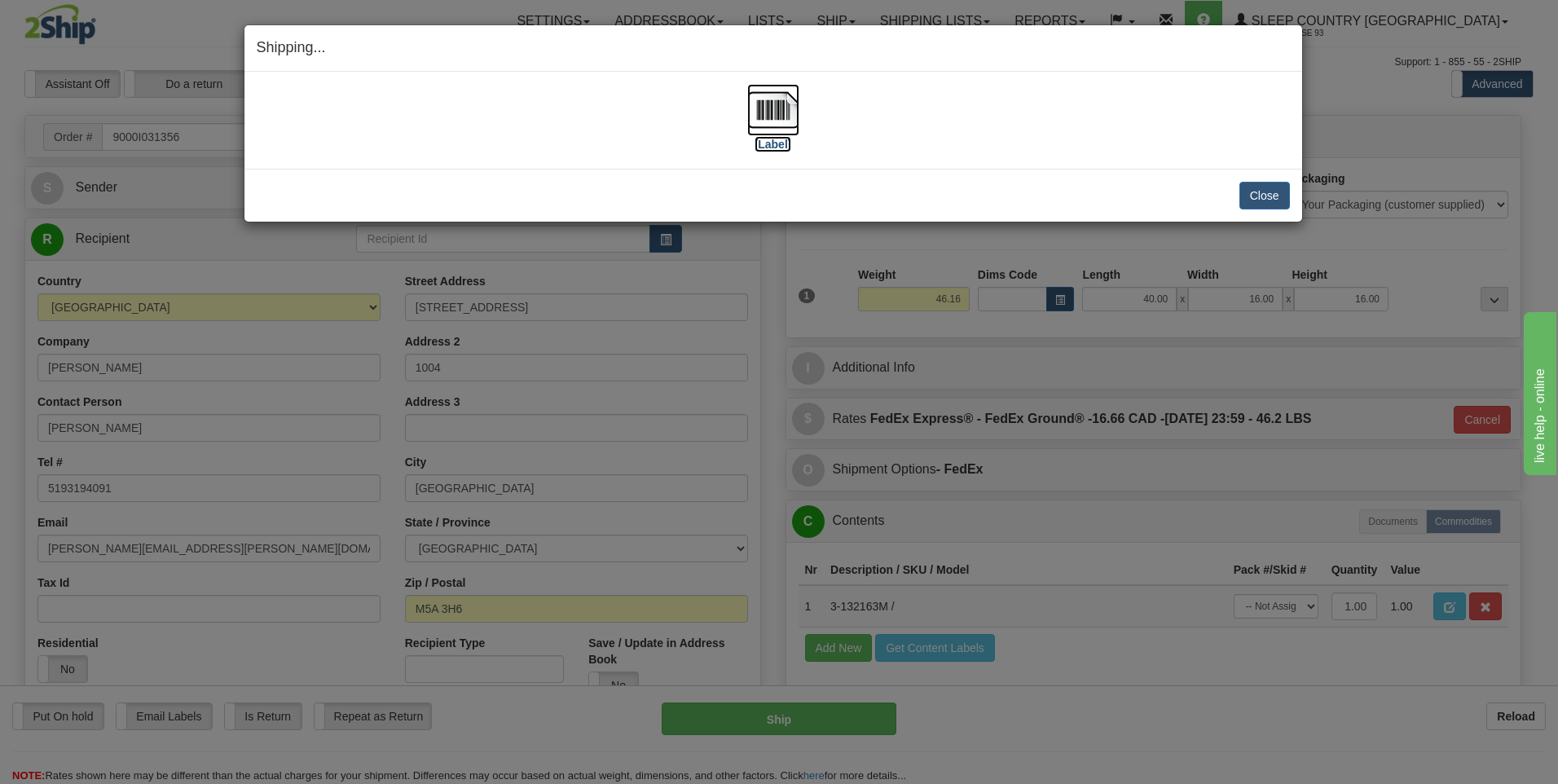
click at [782, 101] on img at bounding box center [774, 109] width 52 height 52
click at [1263, 197] on button "Close" at bounding box center [1265, 196] width 51 height 28
